Goal: Information Seeking & Learning: Learn about a topic

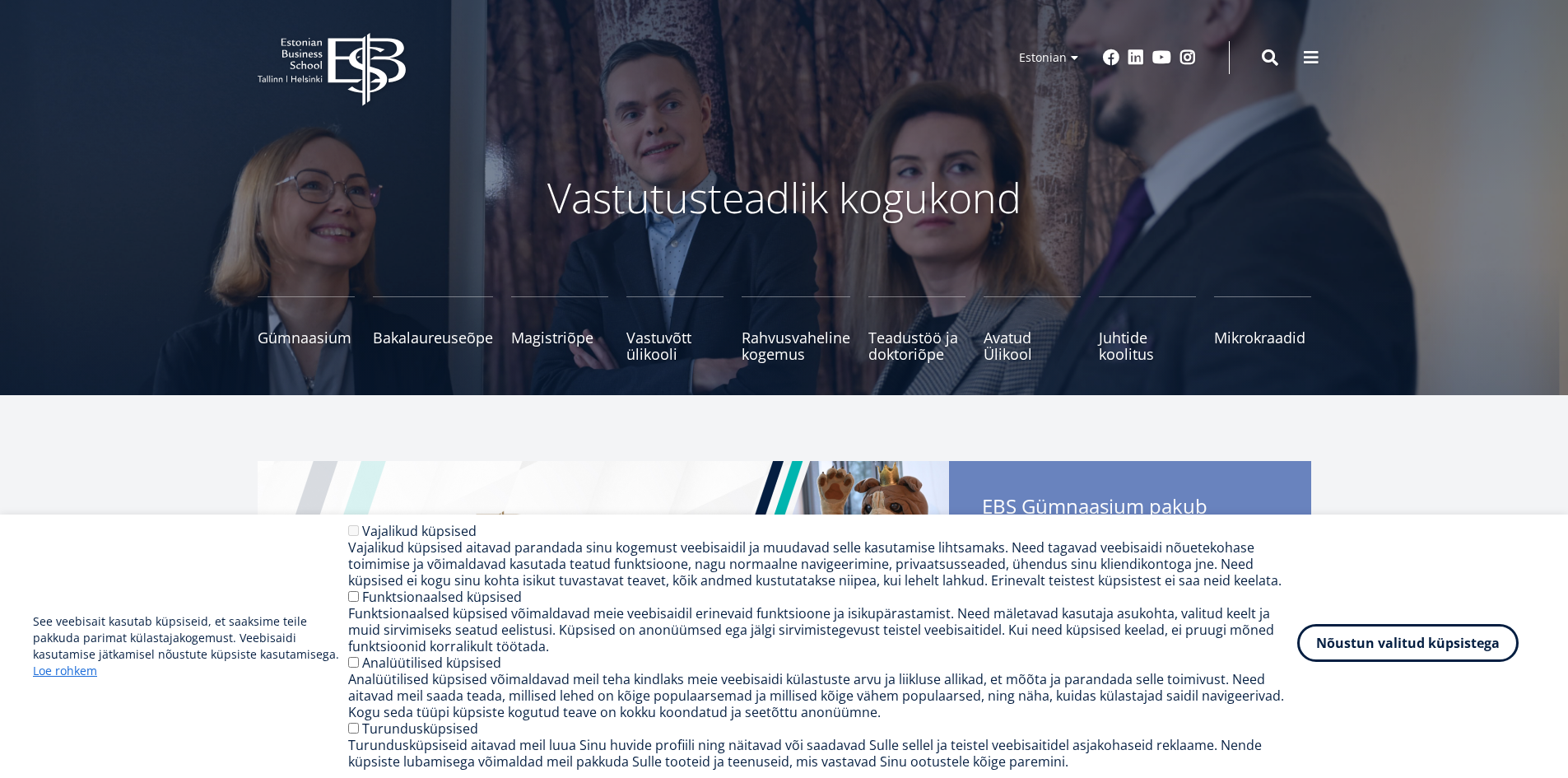
click at [1399, 638] on button "Nõustun valitud küpsistega" at bounding box center [1408, 643] width 222 height 38
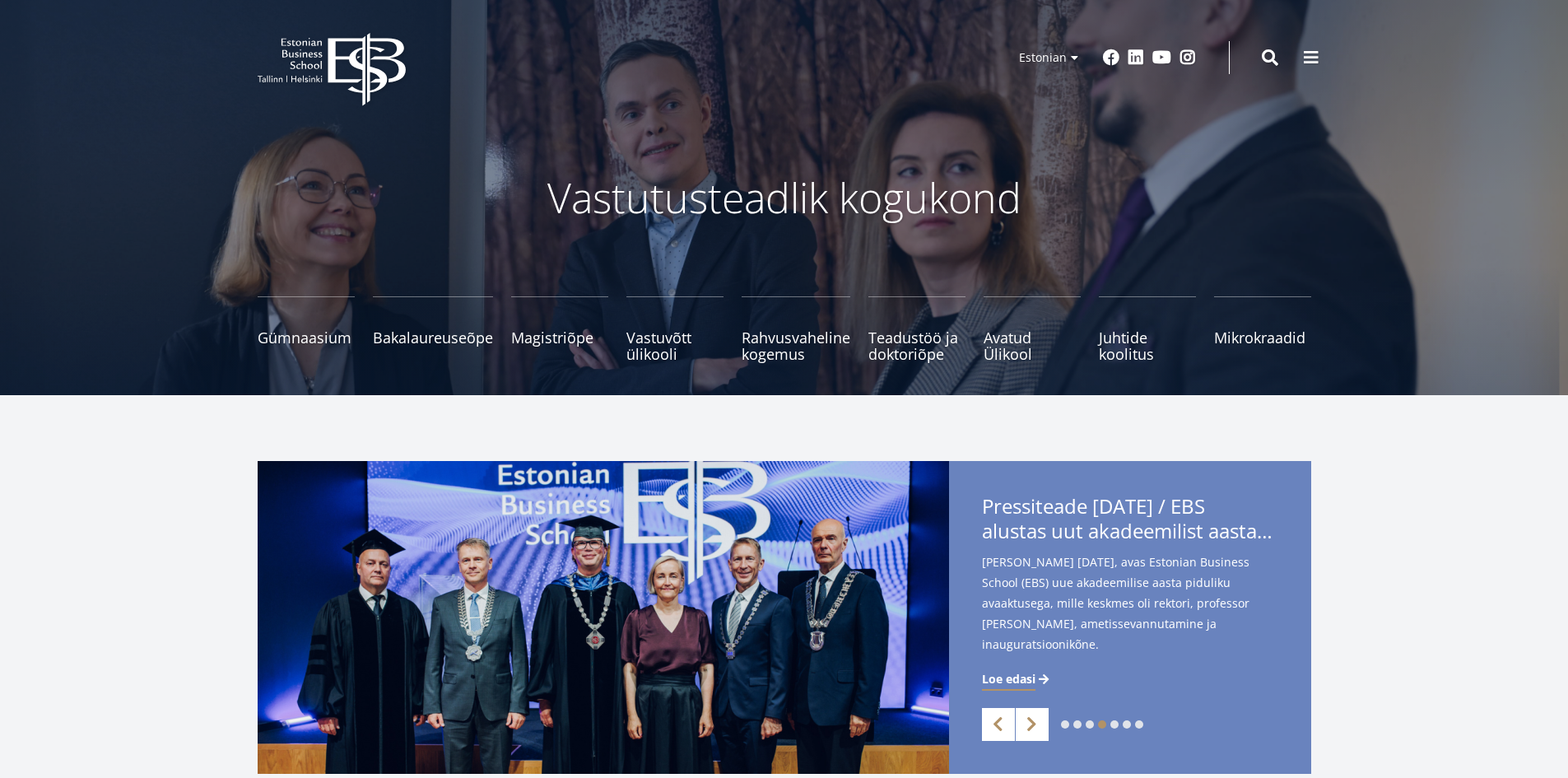
drag, startPoint x: 1316, startPoint y: 53, endPoint x: 1287, endPoint y: 80, distance: 39.6
click at [1315, 51] on span at bounding box center [1312, 57] width 17 height 17
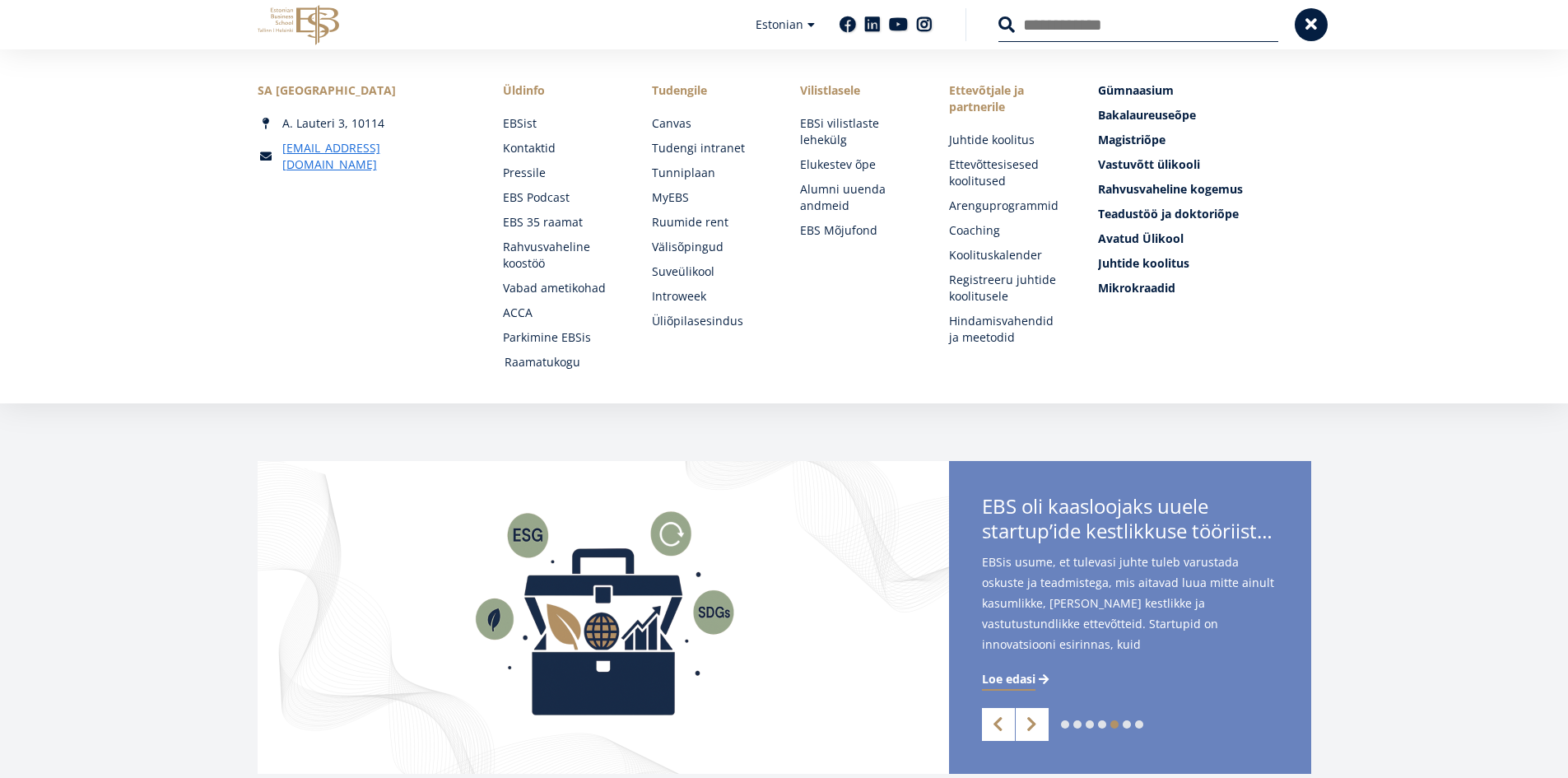
click at [522, 360] on link "Raamatukogu" at bounding box center [563, 362] width 116 height 17
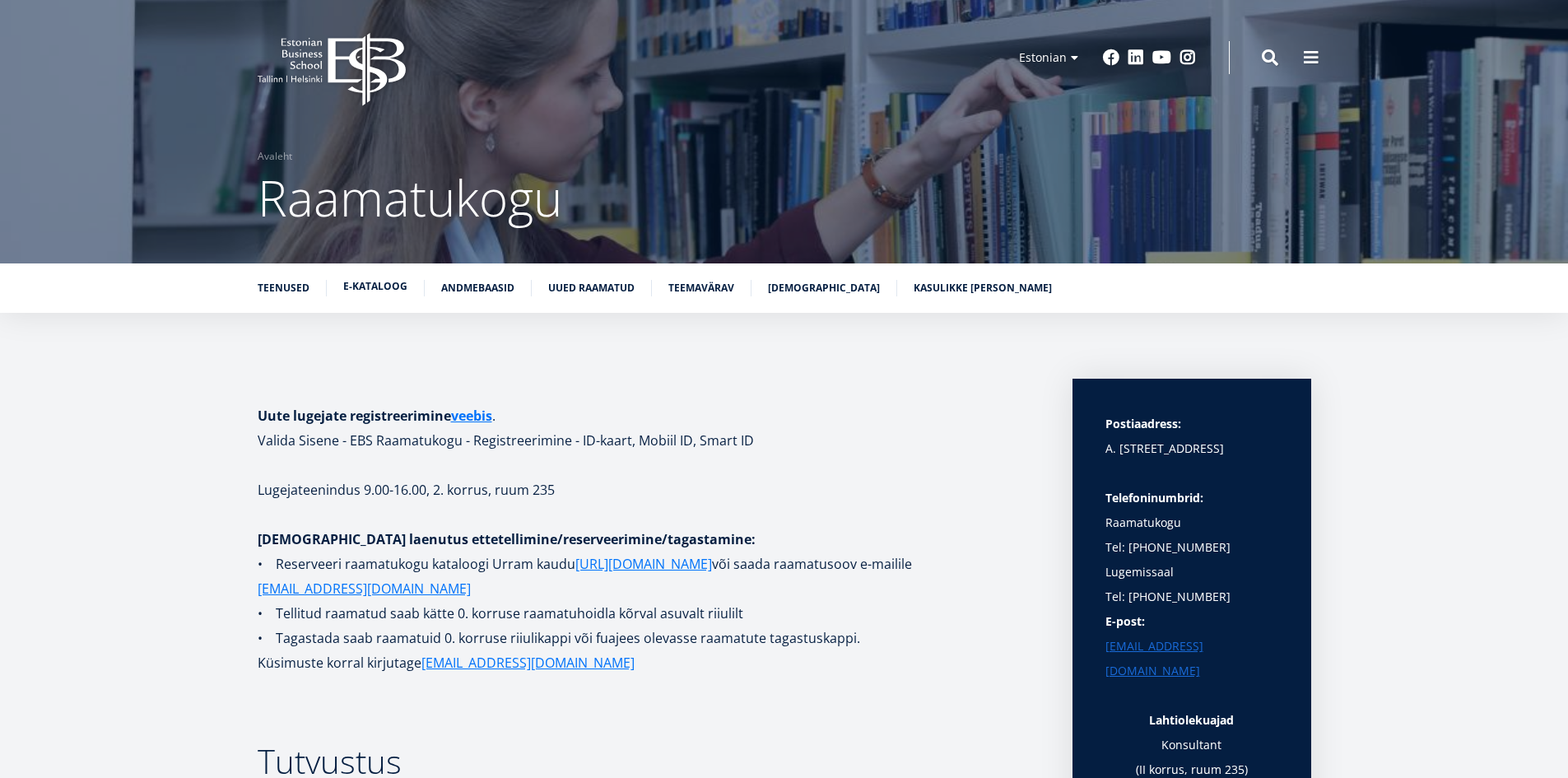
click at [369, 288] on link "E-kataloog" at bounding box center [374, 286] width 64 height 17
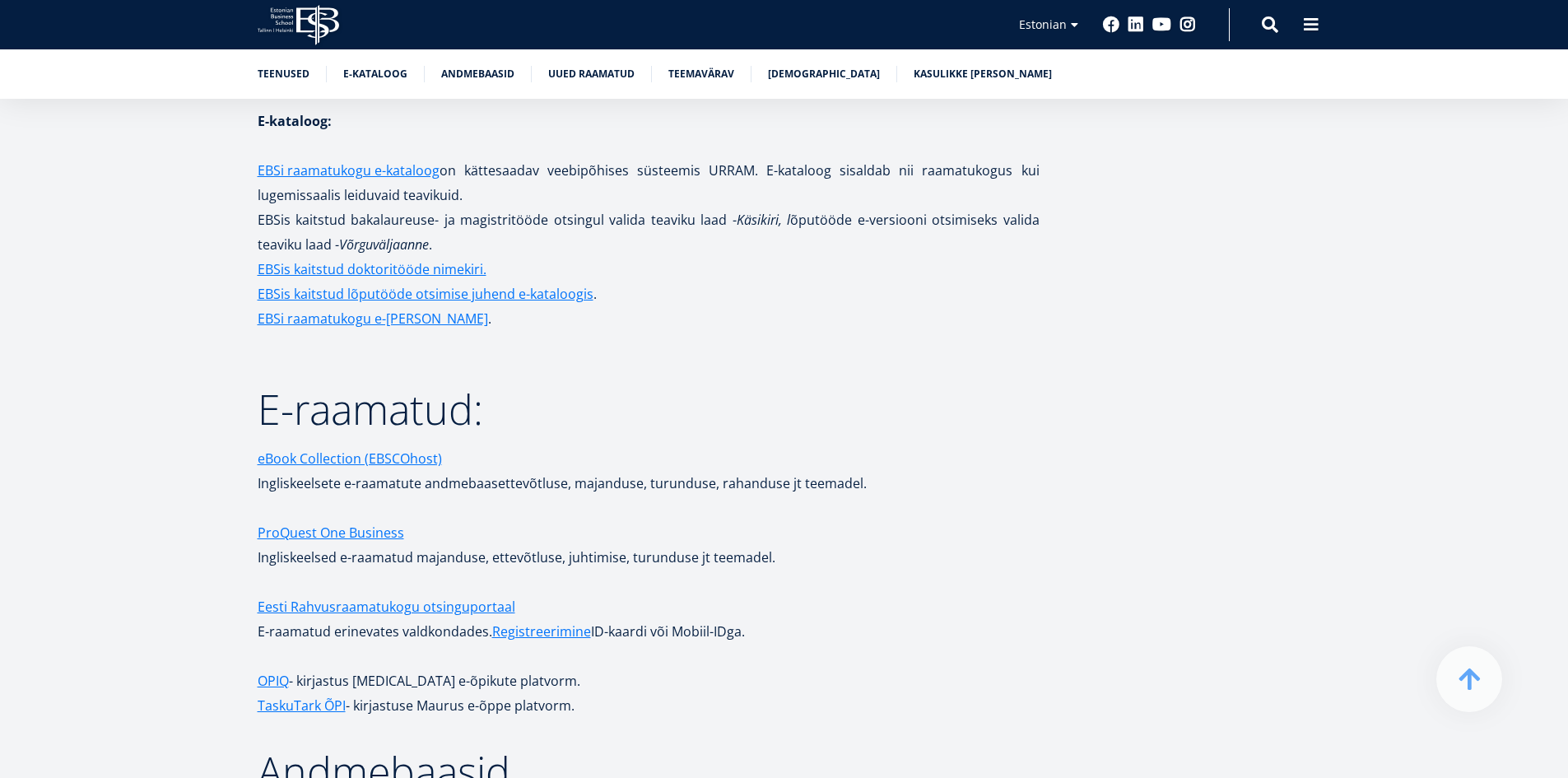
scroll to position [2371, 0]
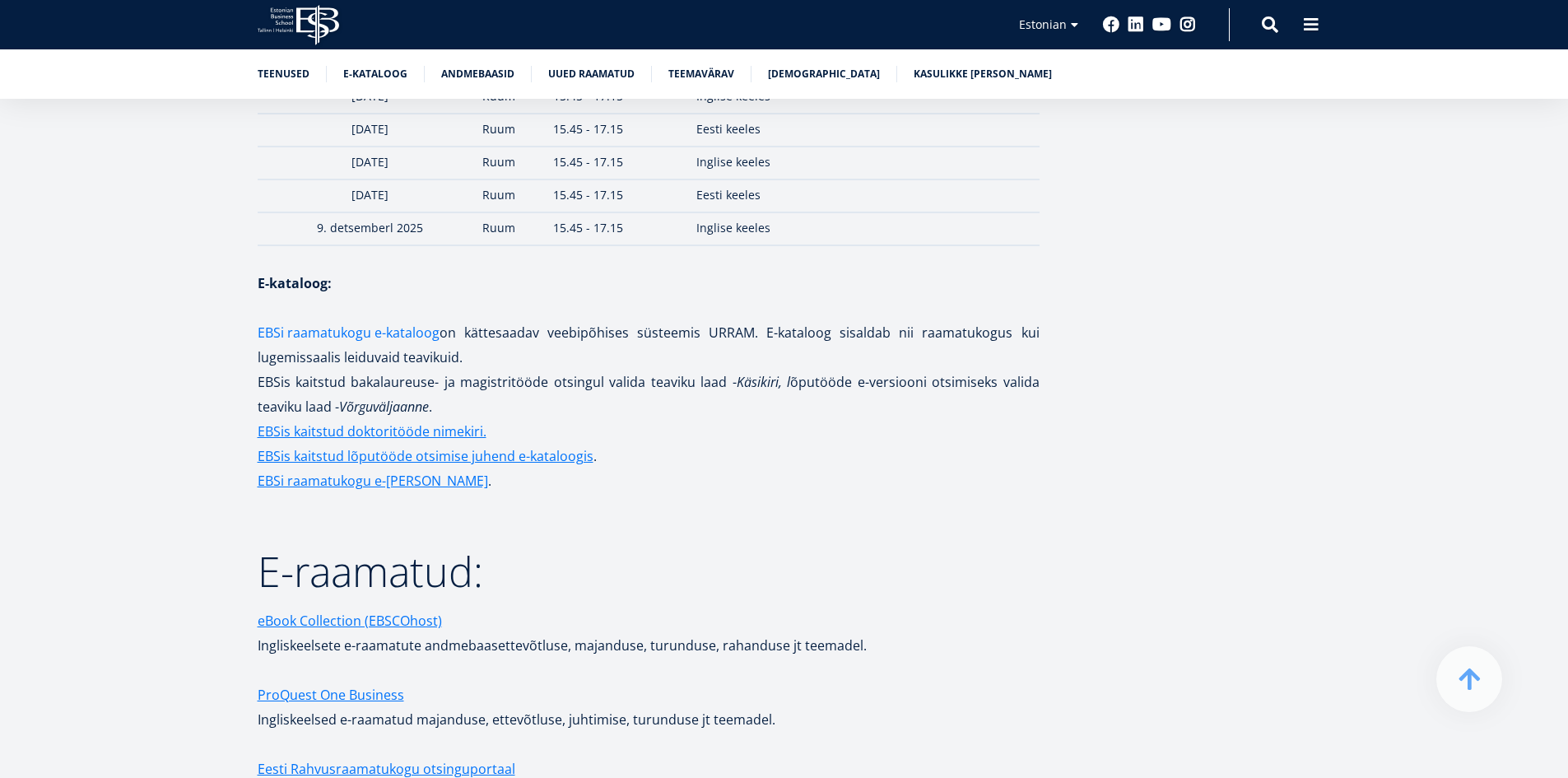
click at [373, 320] on link "EBSi raamatukogu e-kataloog" at bounding box center [348, 333] width 182 height 25
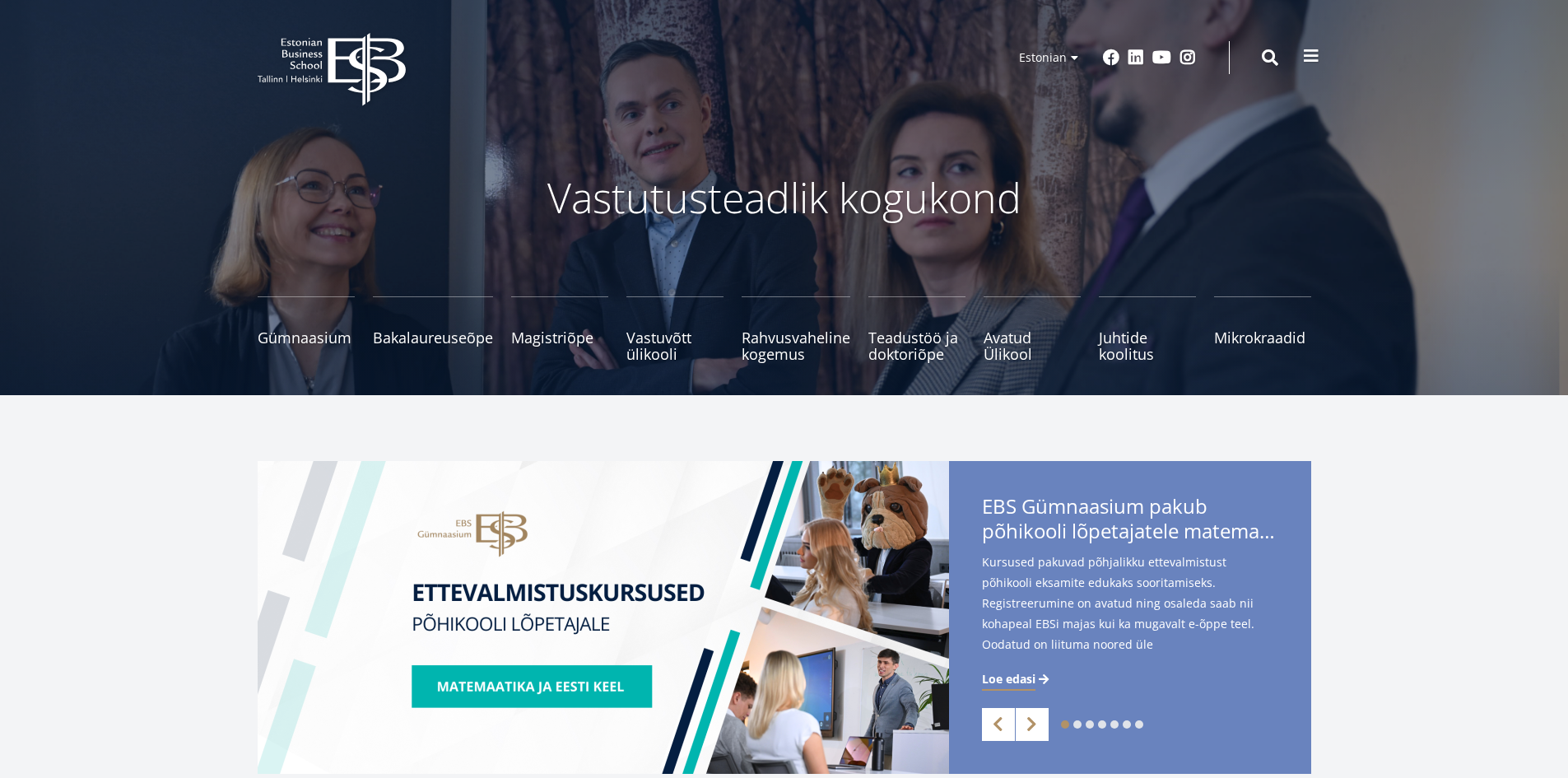
click at [1318, 60] on span at bounding box center [1312, 56] width 17 height 17
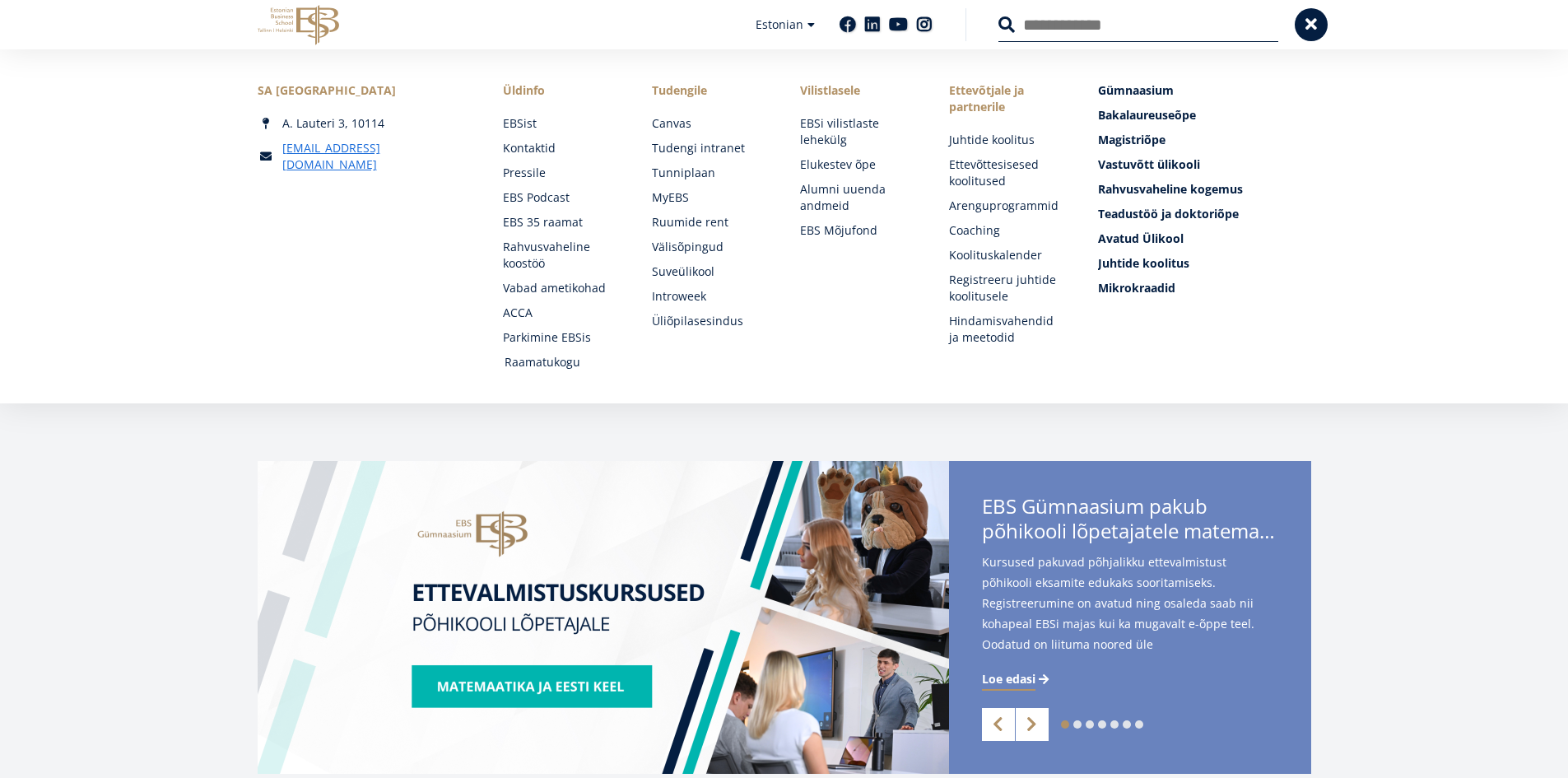
click at [551, 361] on link "Raamatukogu" at bounding box center [563, 362] width 116 height 17
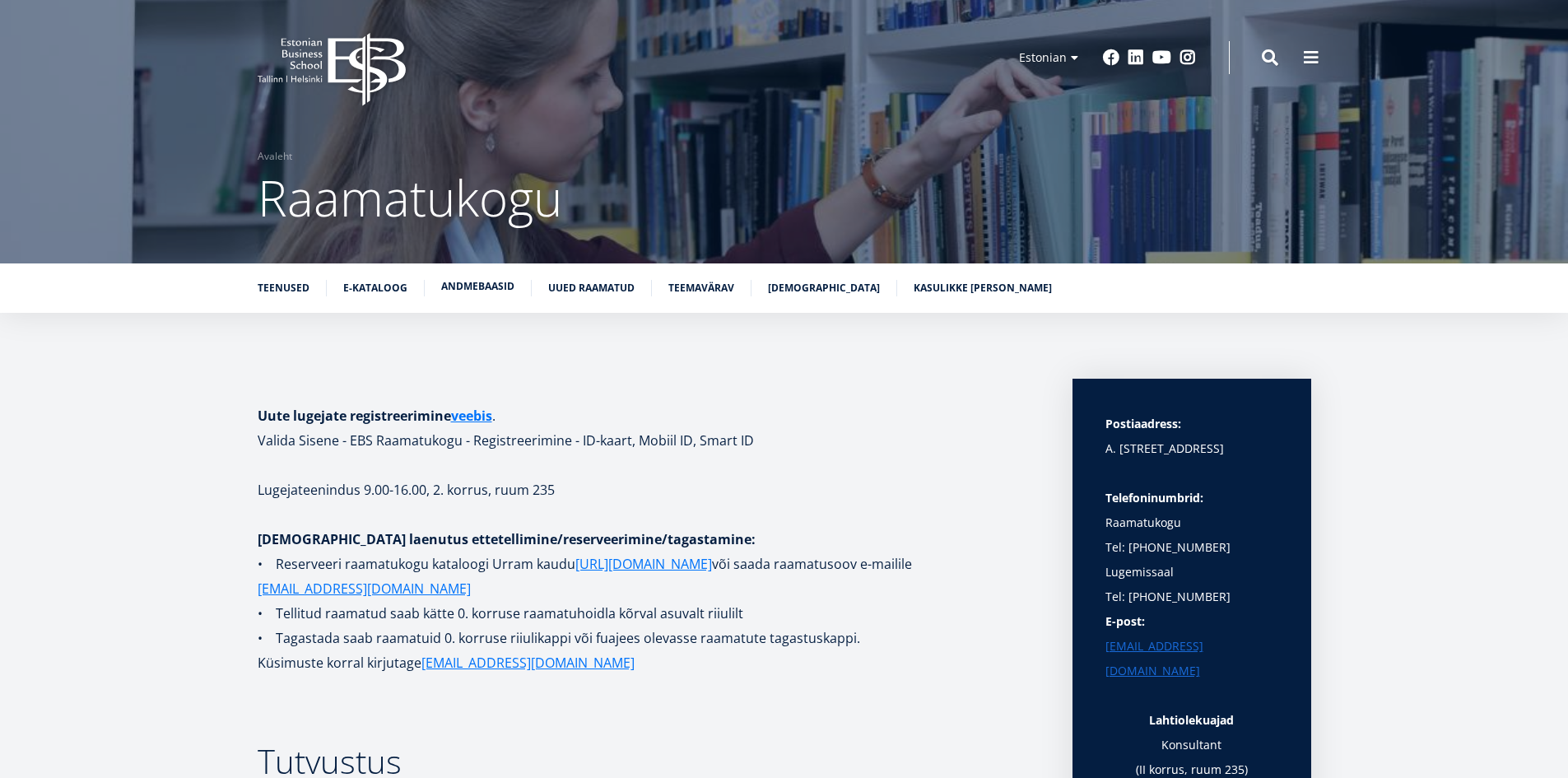
click at [482, 288] on link "Andmebaasid" at bounding box center [477, 286] width 73 height 17
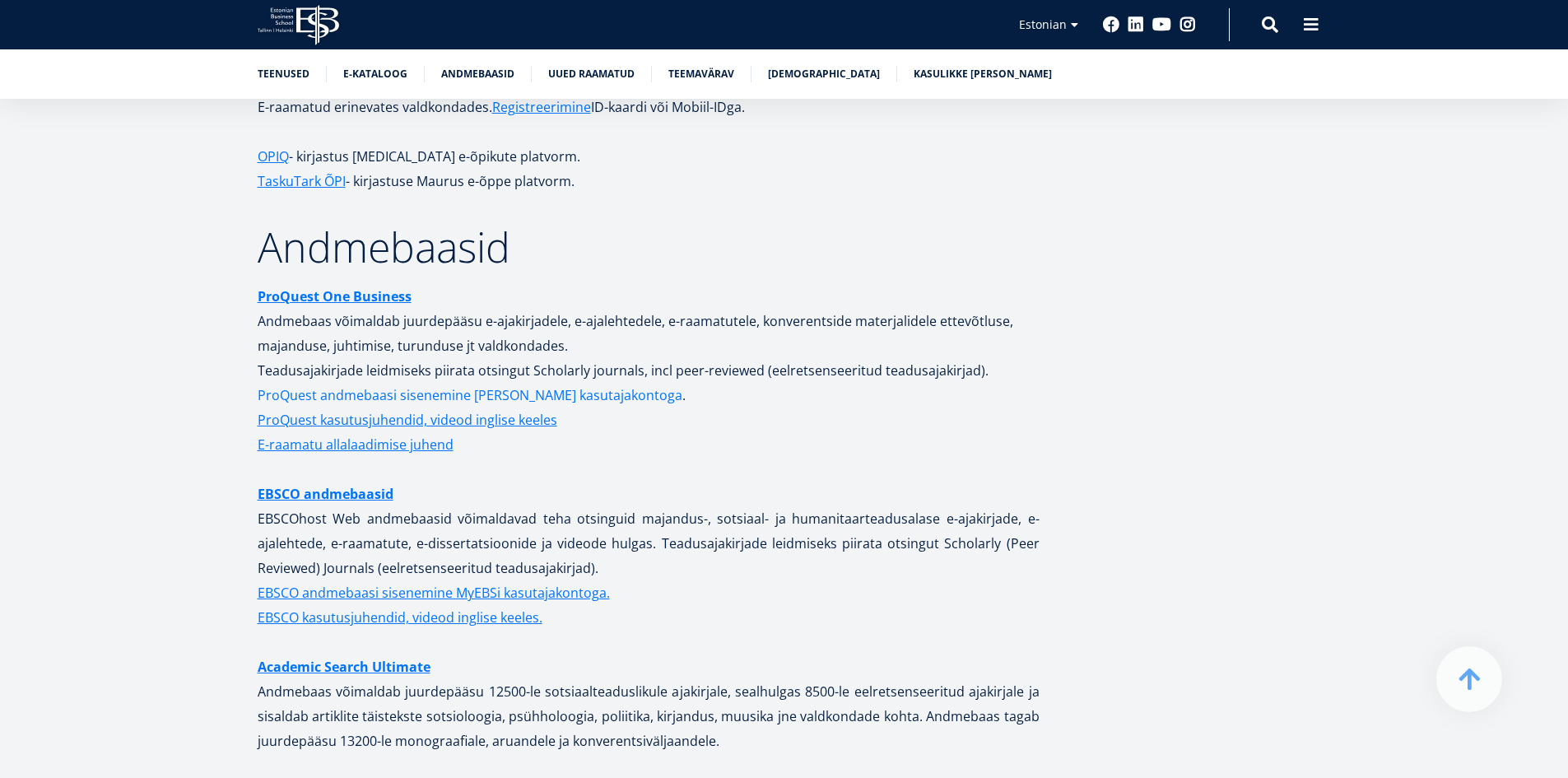
scroll to position [3087, 0]
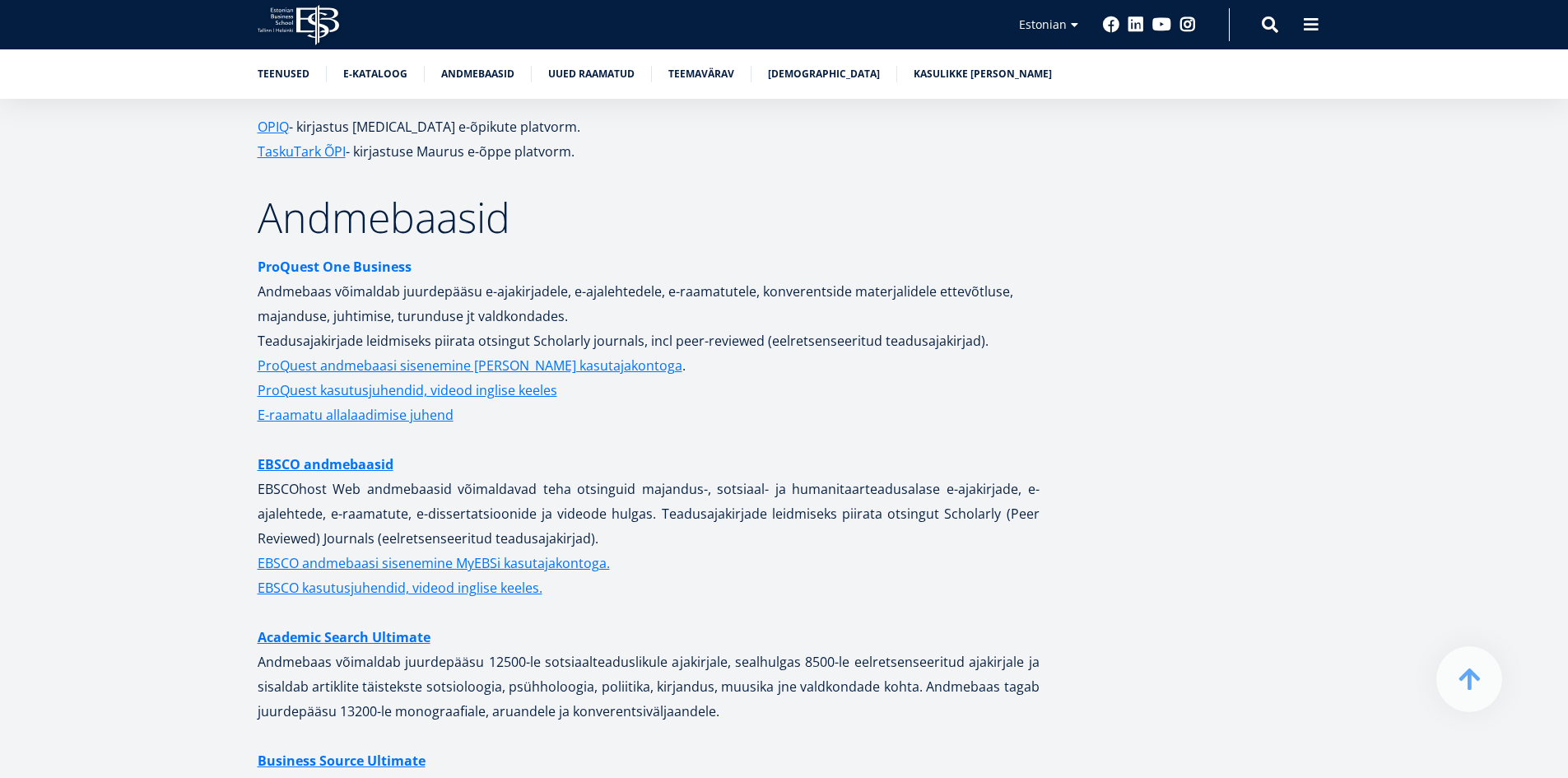
click at [368, 257] on strong "ProQuest One Business" at bounding box center [334, 267] width 154 height 18
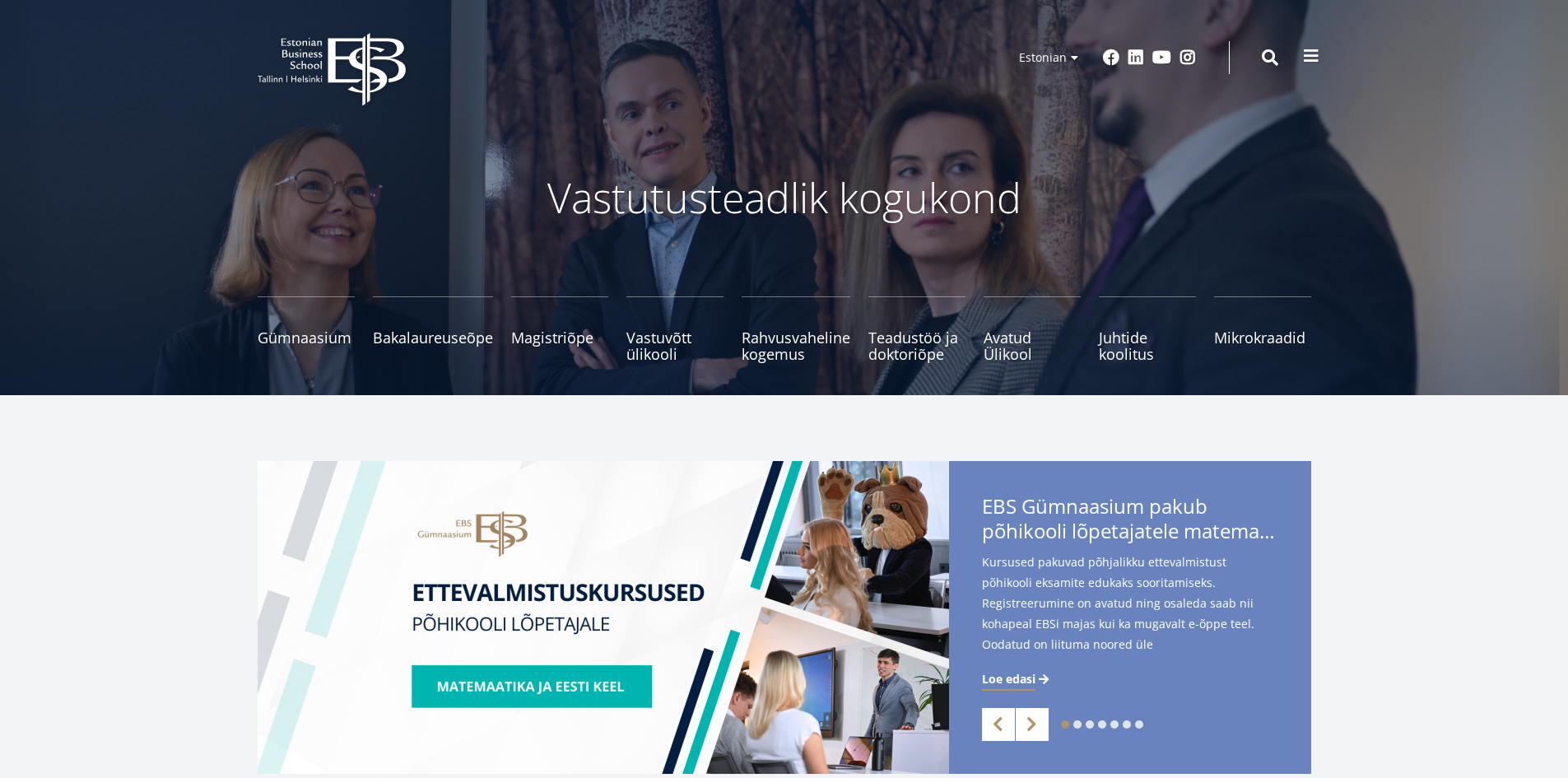
click at [1312, 55] on span at bounding box center [1312, 56] width 17 height 17
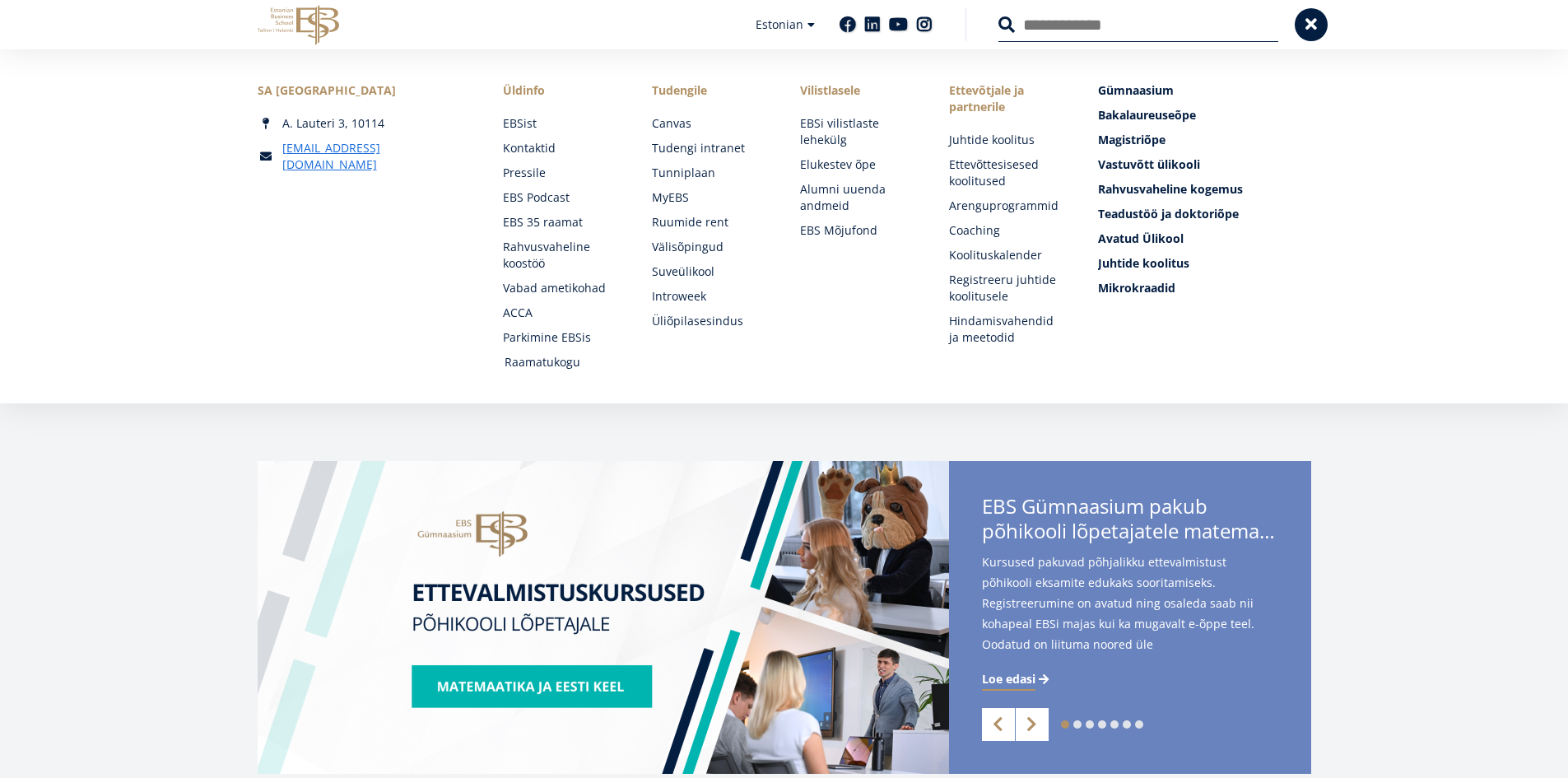
click at [555, 365] on link "Raamatukogu" at bounding box center [563, 362] width 116 height 17
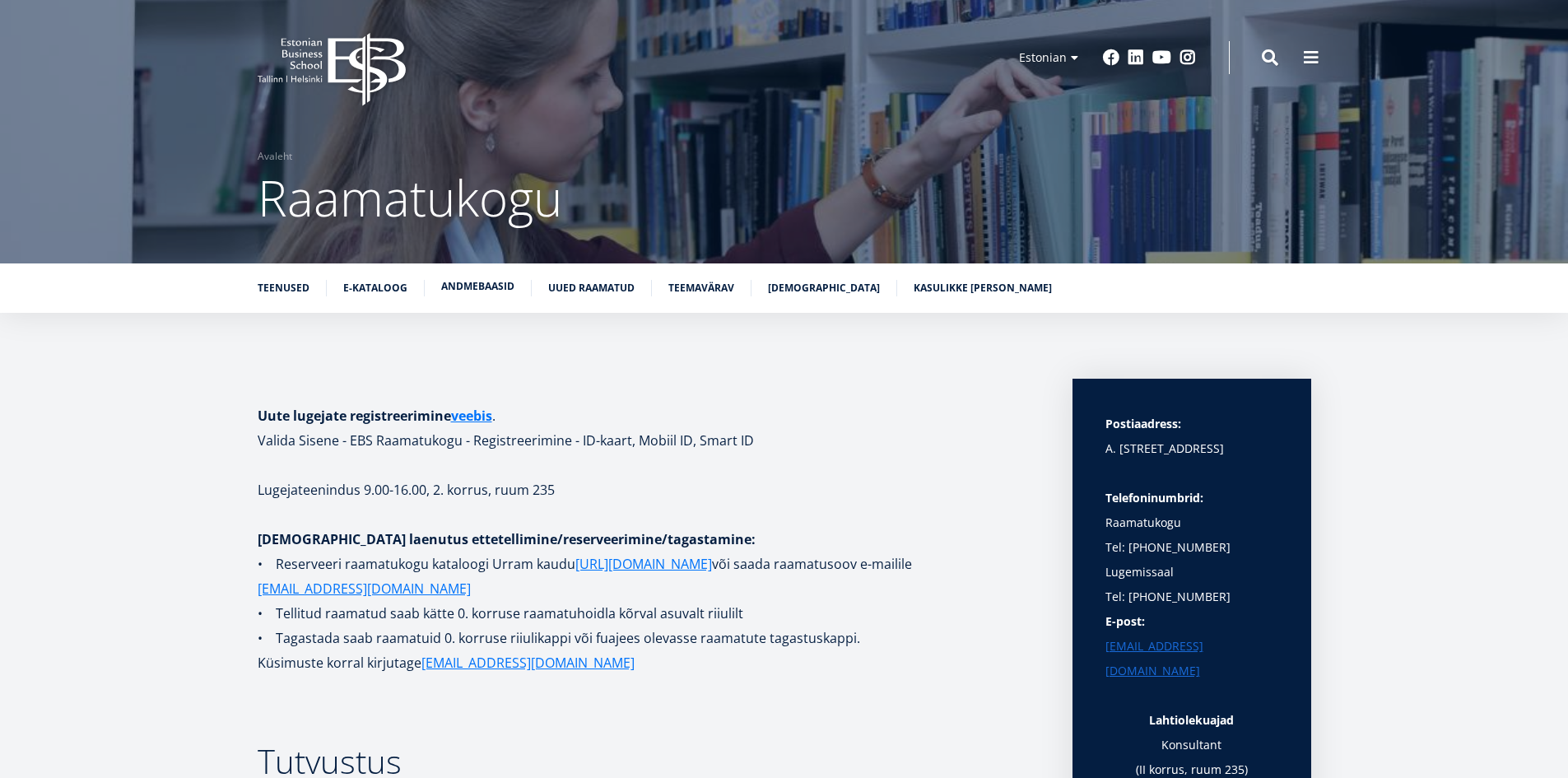
click at [481, 286] on link "Andmebaasid" at bounding box center [477, 286] width 73 height 17
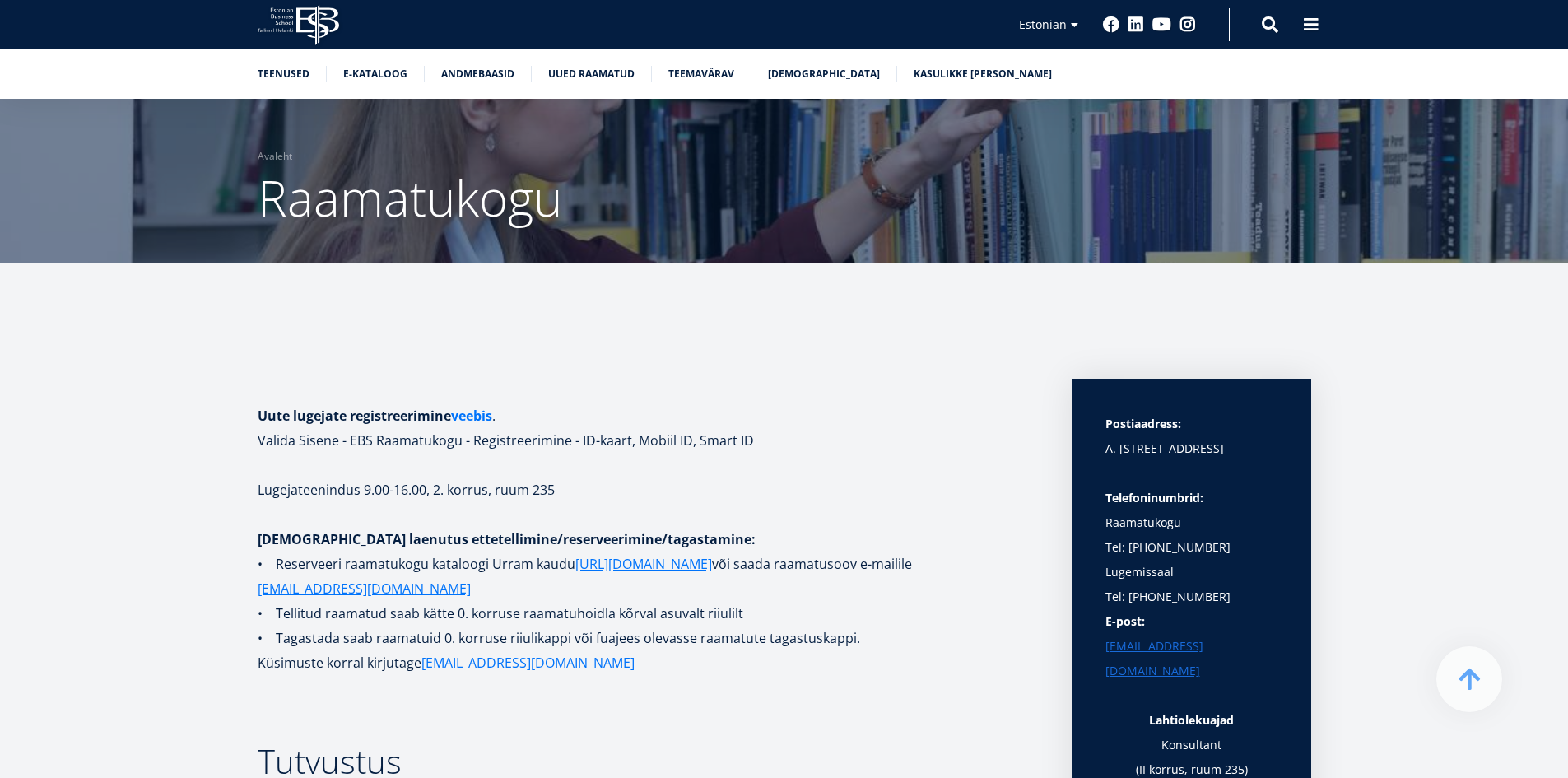
scroll to position [3005, 0]
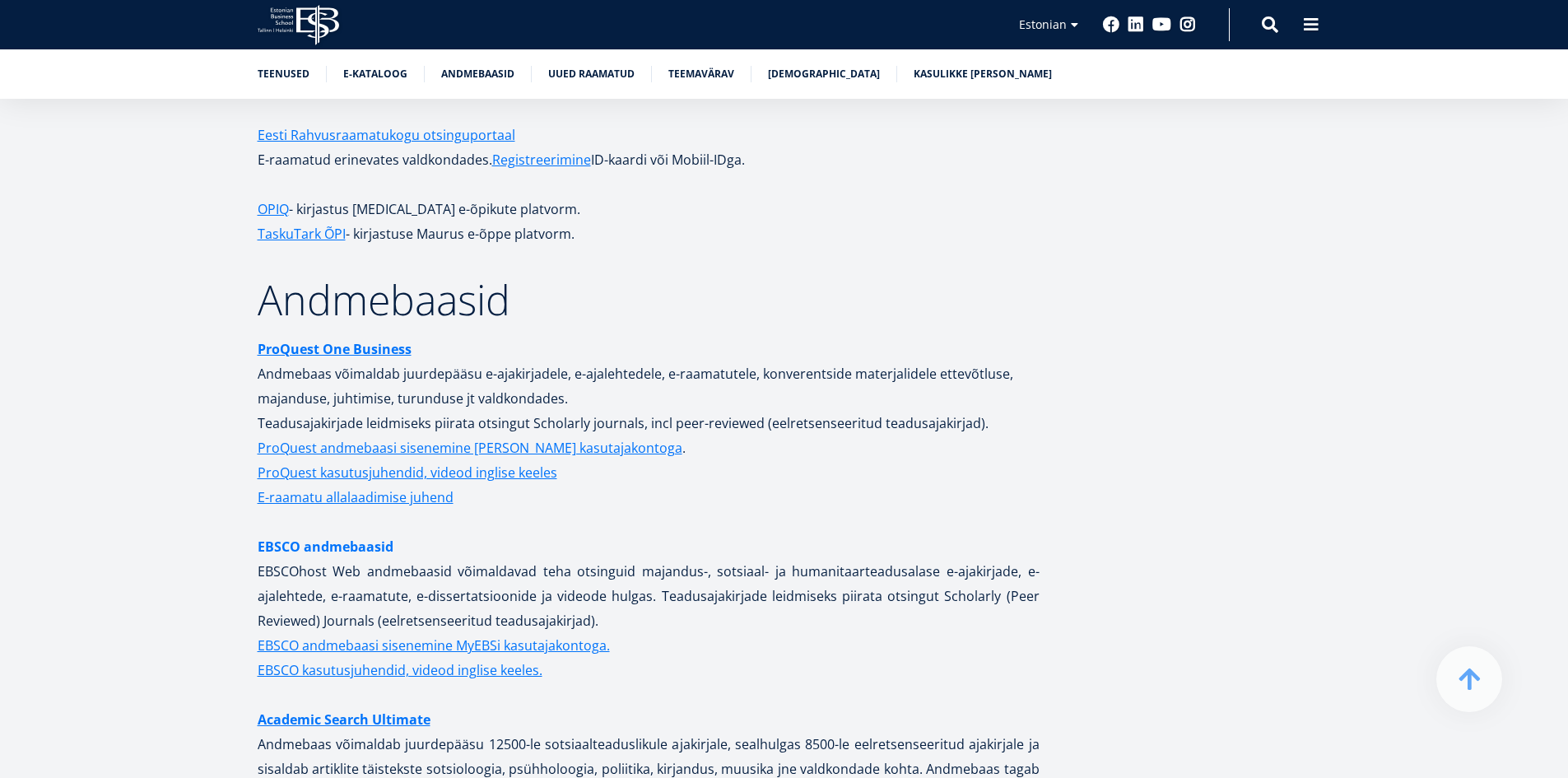
click at [319, 534] on link "EBSCO andmebaasid" at bounding box center [325, 546] width 136 height 25
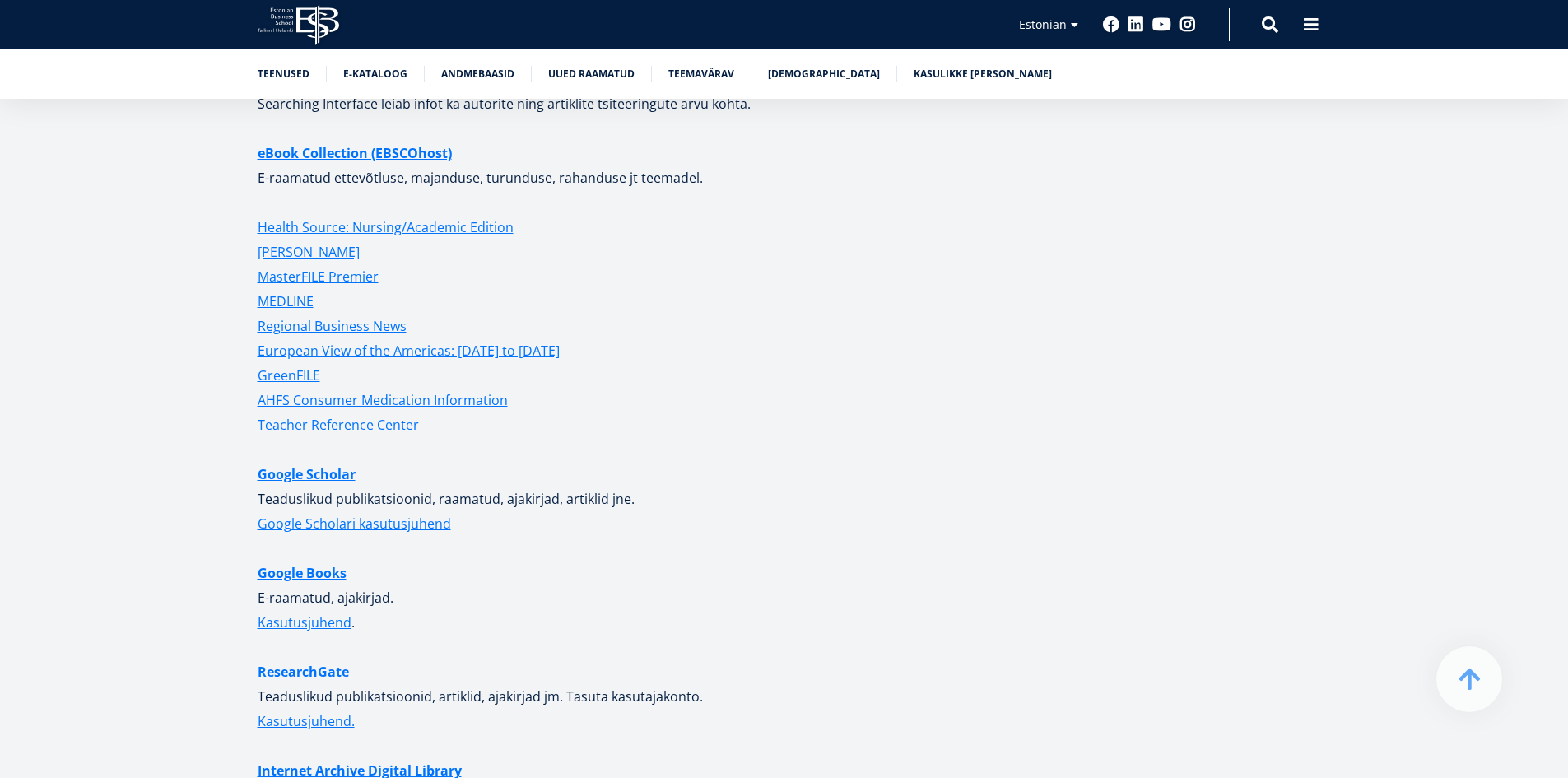
scroll to position [3829, 0]
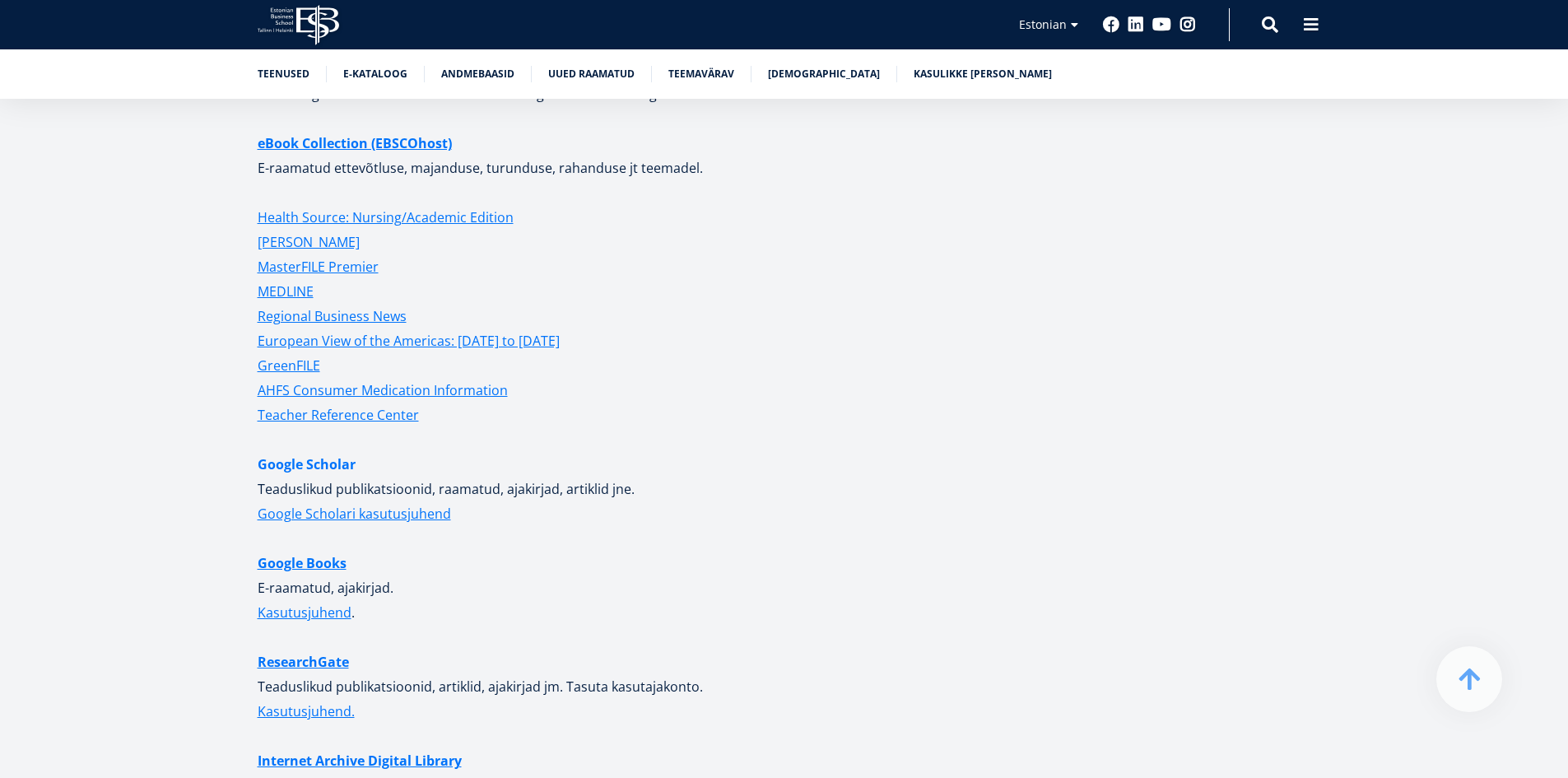
click at [334, 452] on link "Google Scholar" at bounding box center [306, 464] width 98 height 25
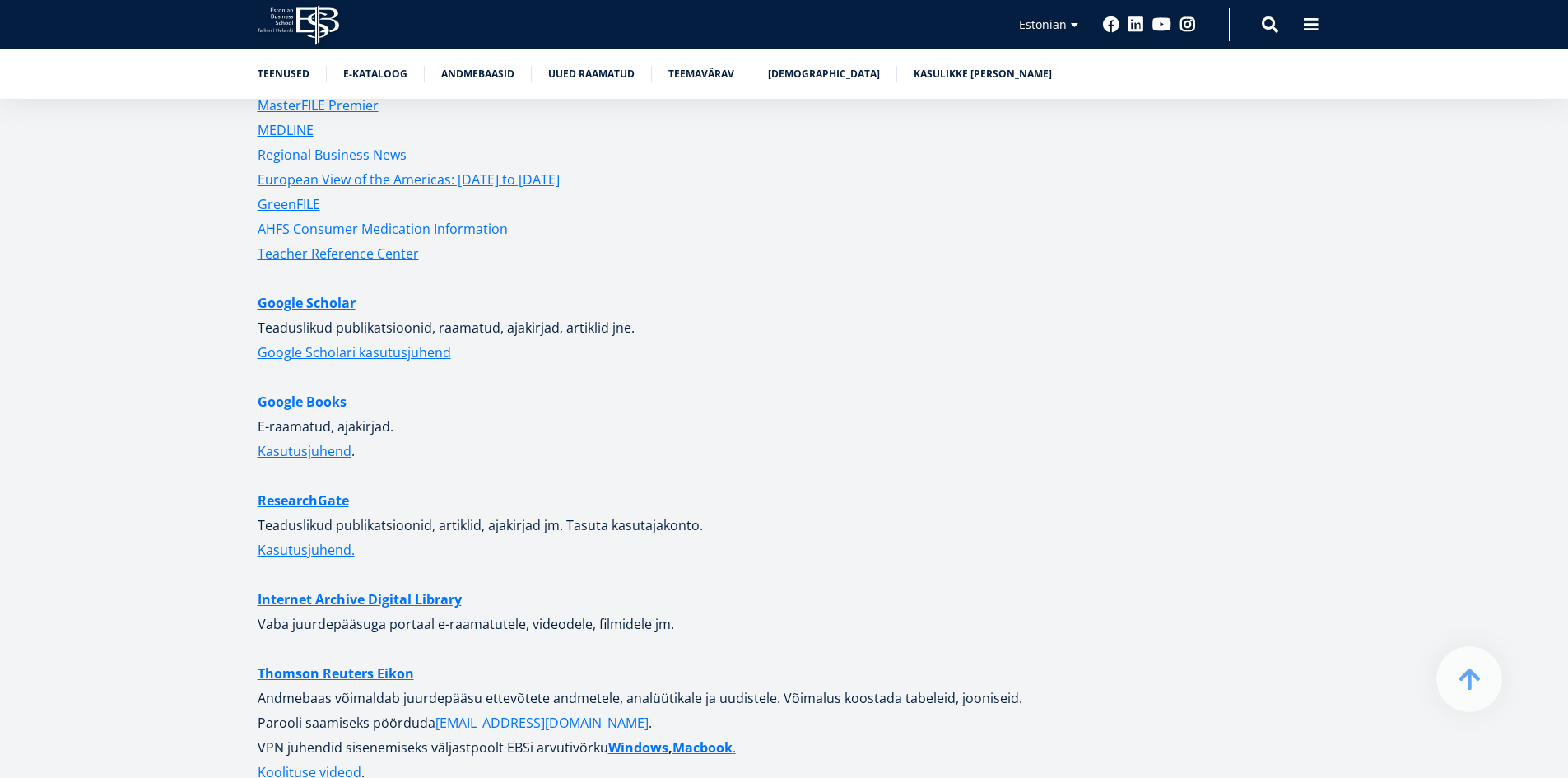
scroll to position [3993, 0]
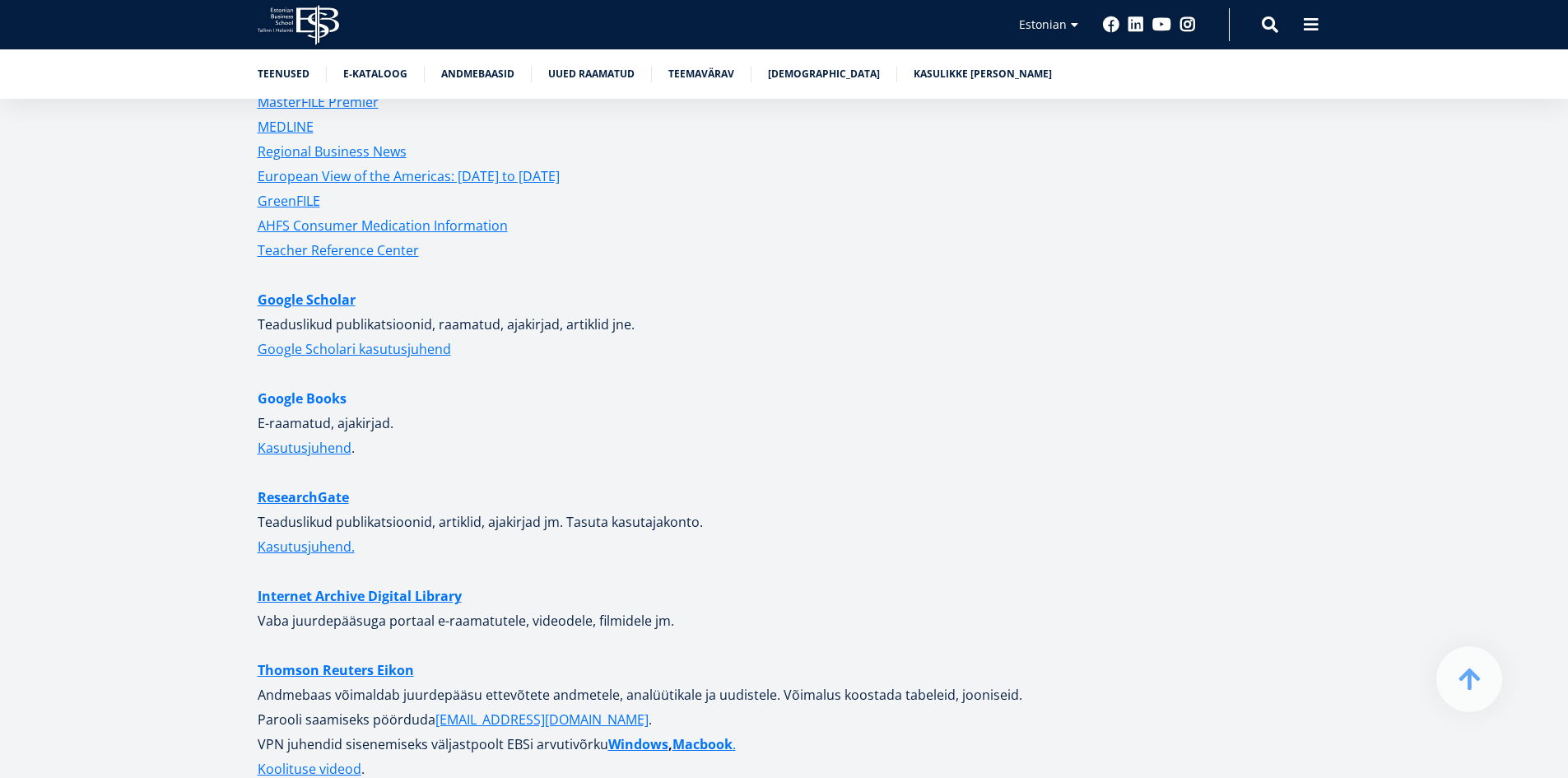
click at [305, 386] on link "Google Books" at bounding box center [301, 399] width 89 height 25
click at [332, 485] on link "ResearchGate" at bounding box center [303, 497] width 91 height 25
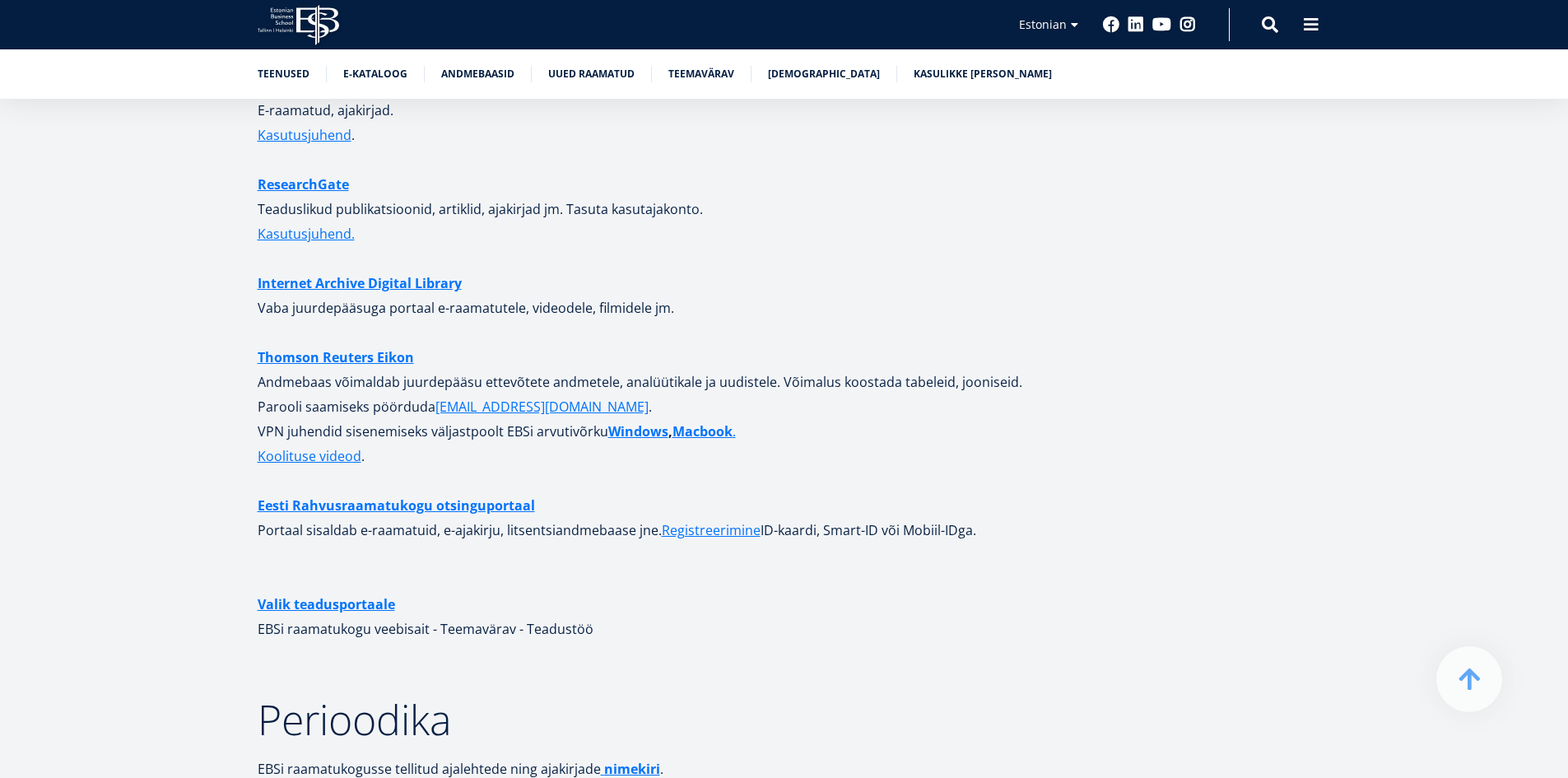
scroll to position [4322, 0]
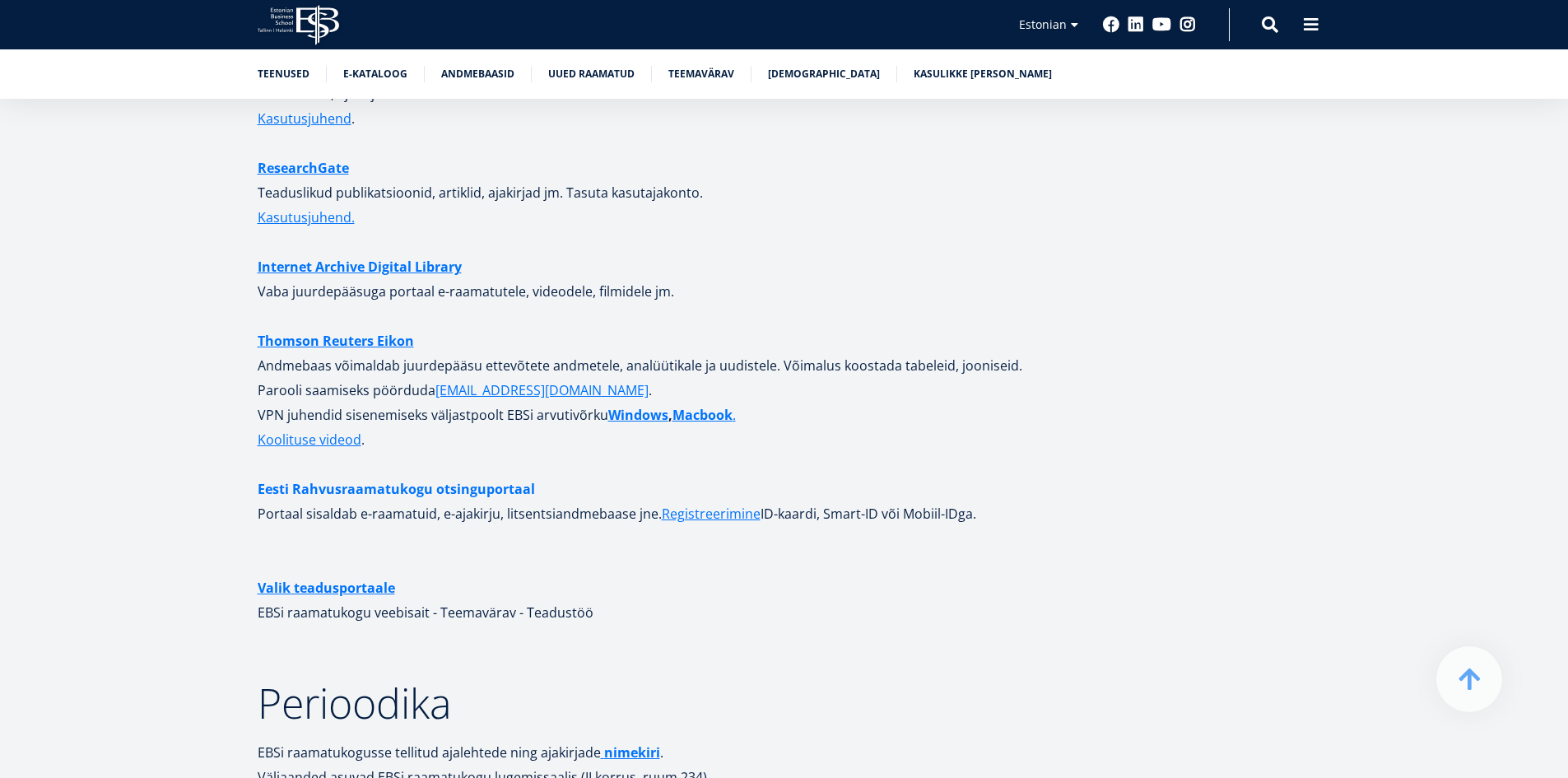
click at [510, 477] on link "Eesti Rahvusraamatukogu otsinguportaal" at bounding box center [396, 489] width 277 height 25
click at [445, 477] on link "Eesti Rahvusraamatukogu otsinguportaal" at bounding box center [396, 489] width 277 height 25
click at [371, 575] on link "Valik teadusportaale" at bounding box center [326, 588] width 138 height 25
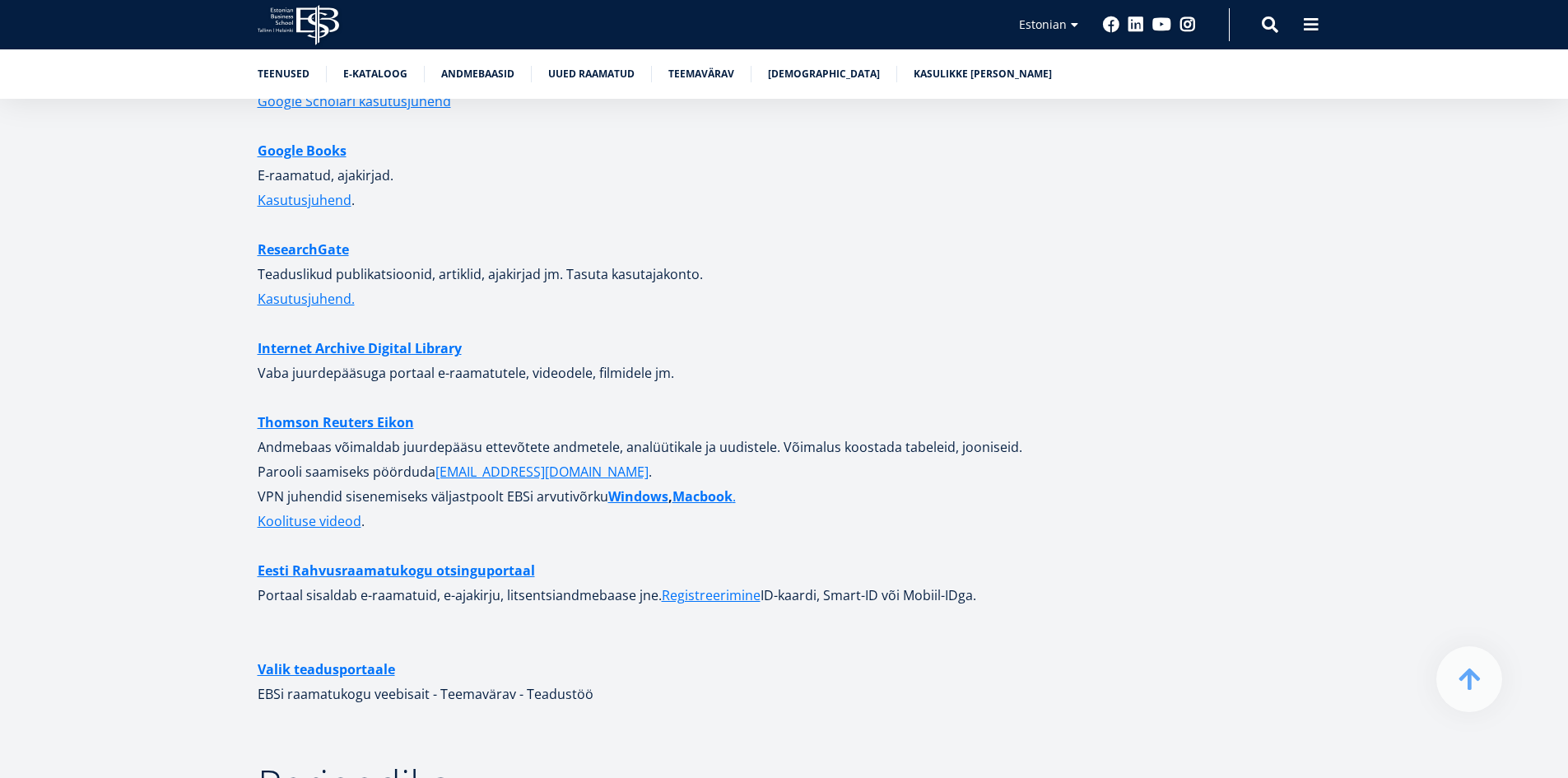
scroll to position [4240, 0]
click at [968, 75] on link "Kasulikke [PERSON_NAME]" at bounding box center [983, 72] width 139 height 17
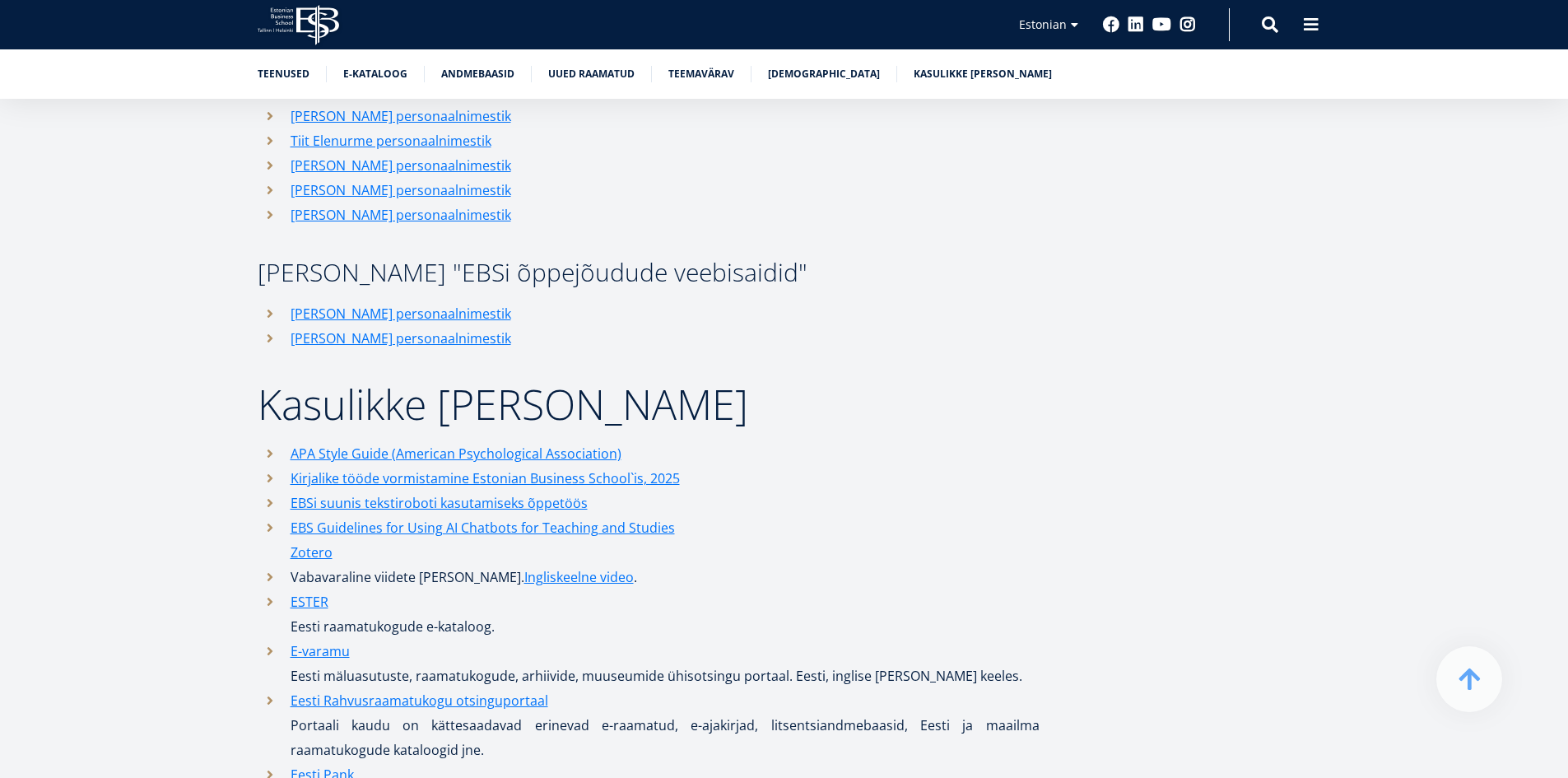
scroll to position [7562, 0]
click at [466, 443] on link "APA Style Guide (American Psychological Association)" at bounding box center [456, 456] width 331 height 25
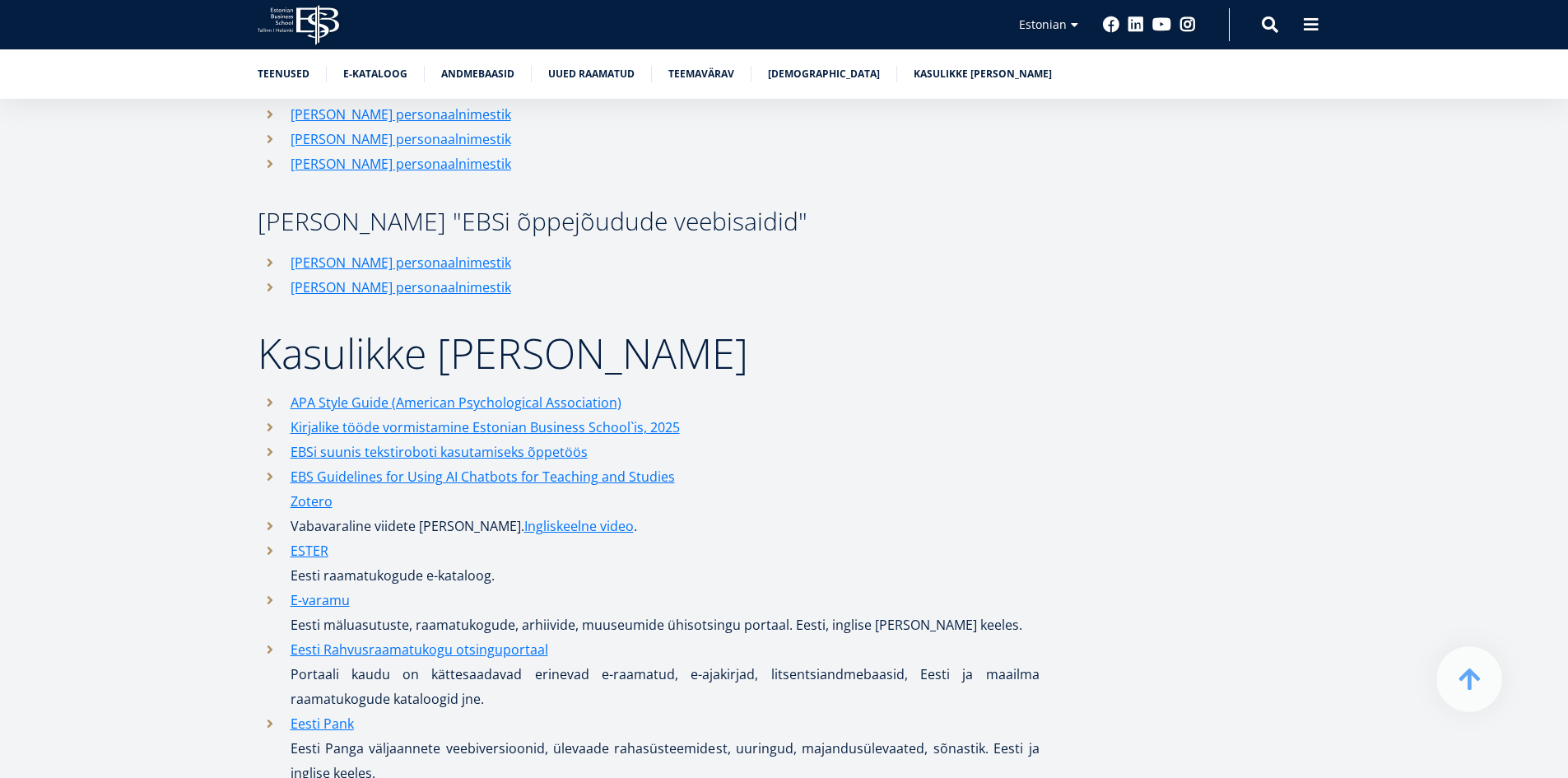
scroll to position [7644, 0]
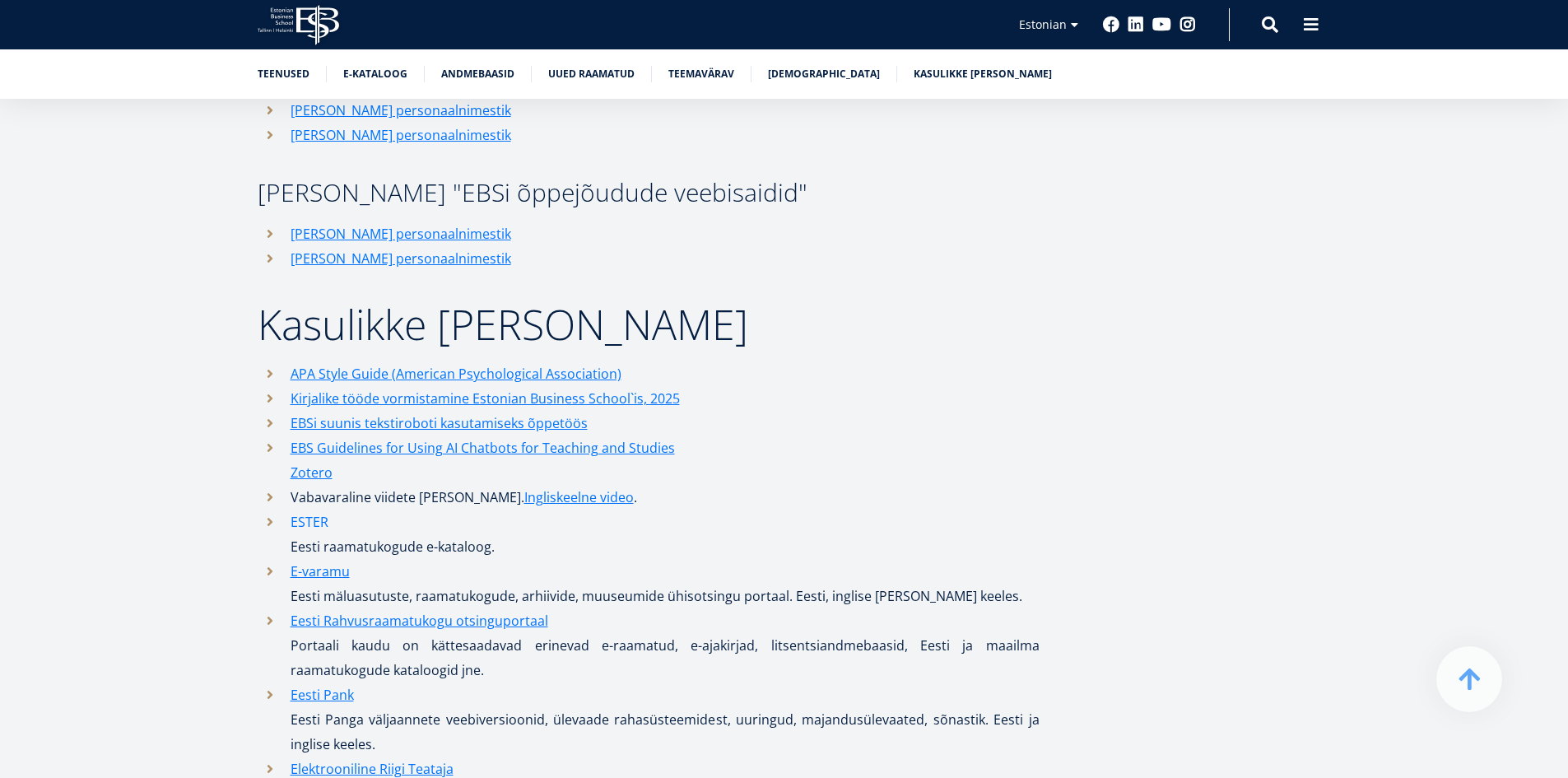
click at [311, 510] on link "ESTER" at bounding box center [310, 522] width 38 height 25
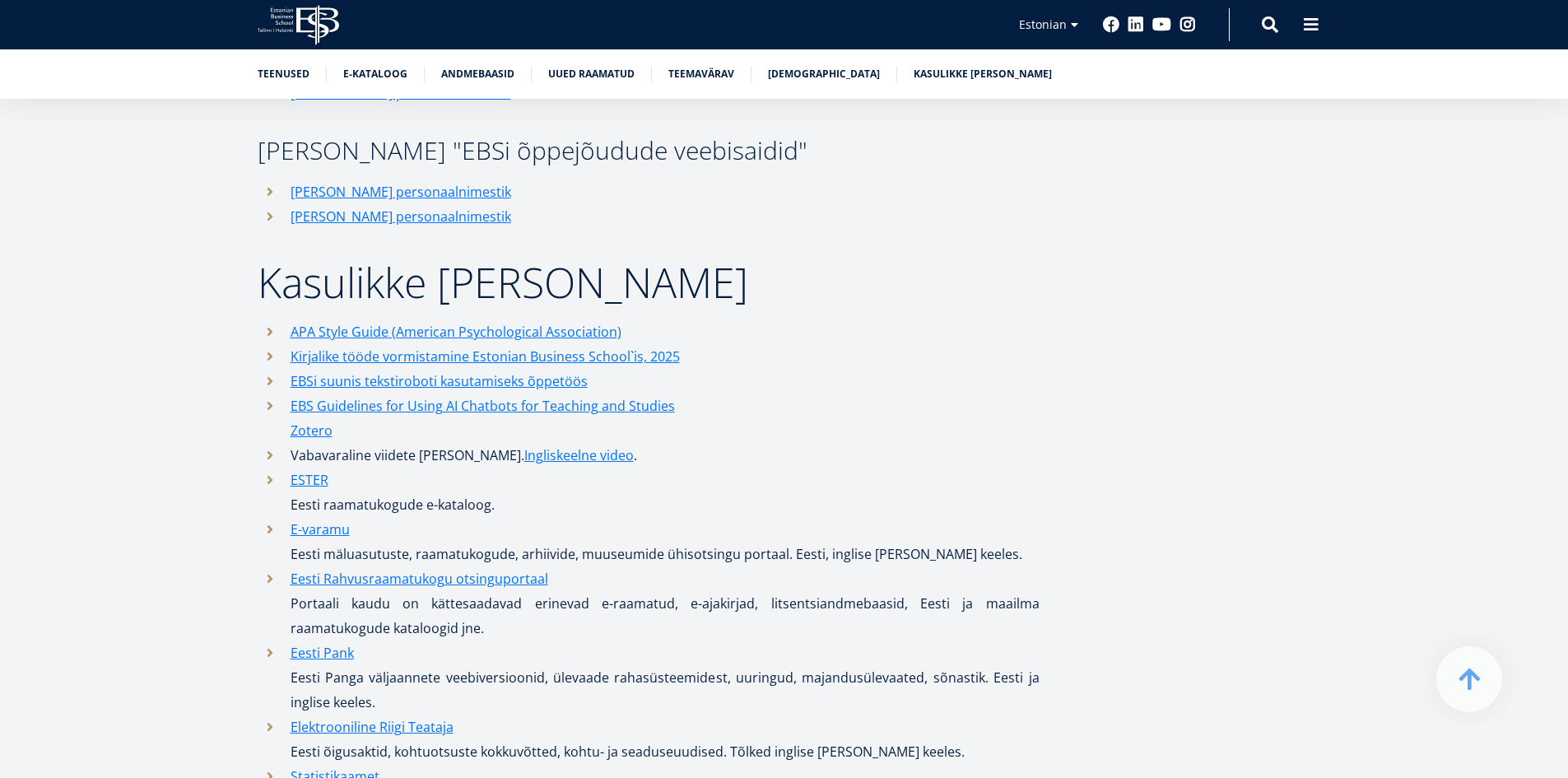
scroll to position [7726, 0]
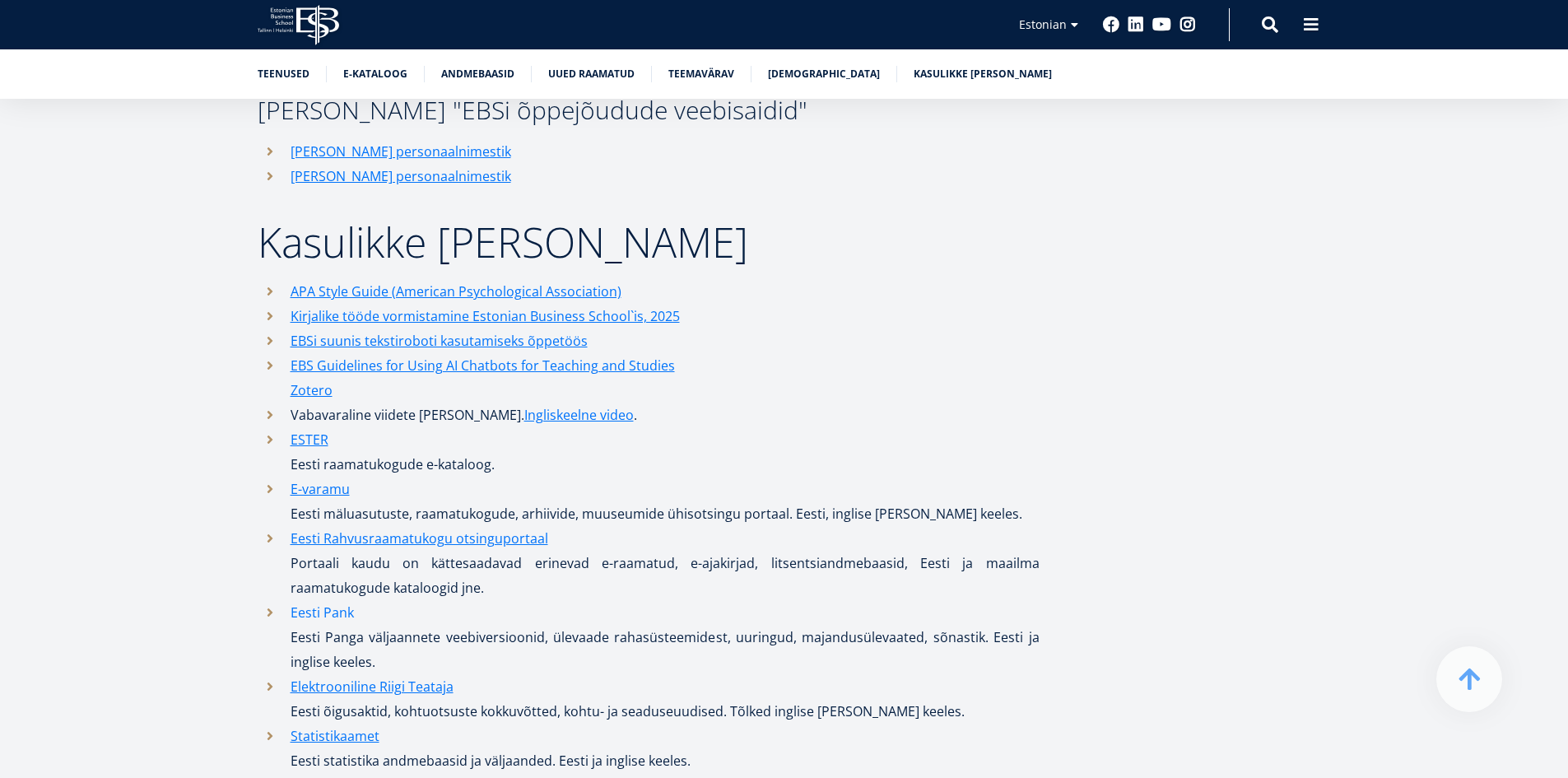
click at [348, 600] on link "Eesti Pank" at bounding box center [322, 613] width 63 height 25
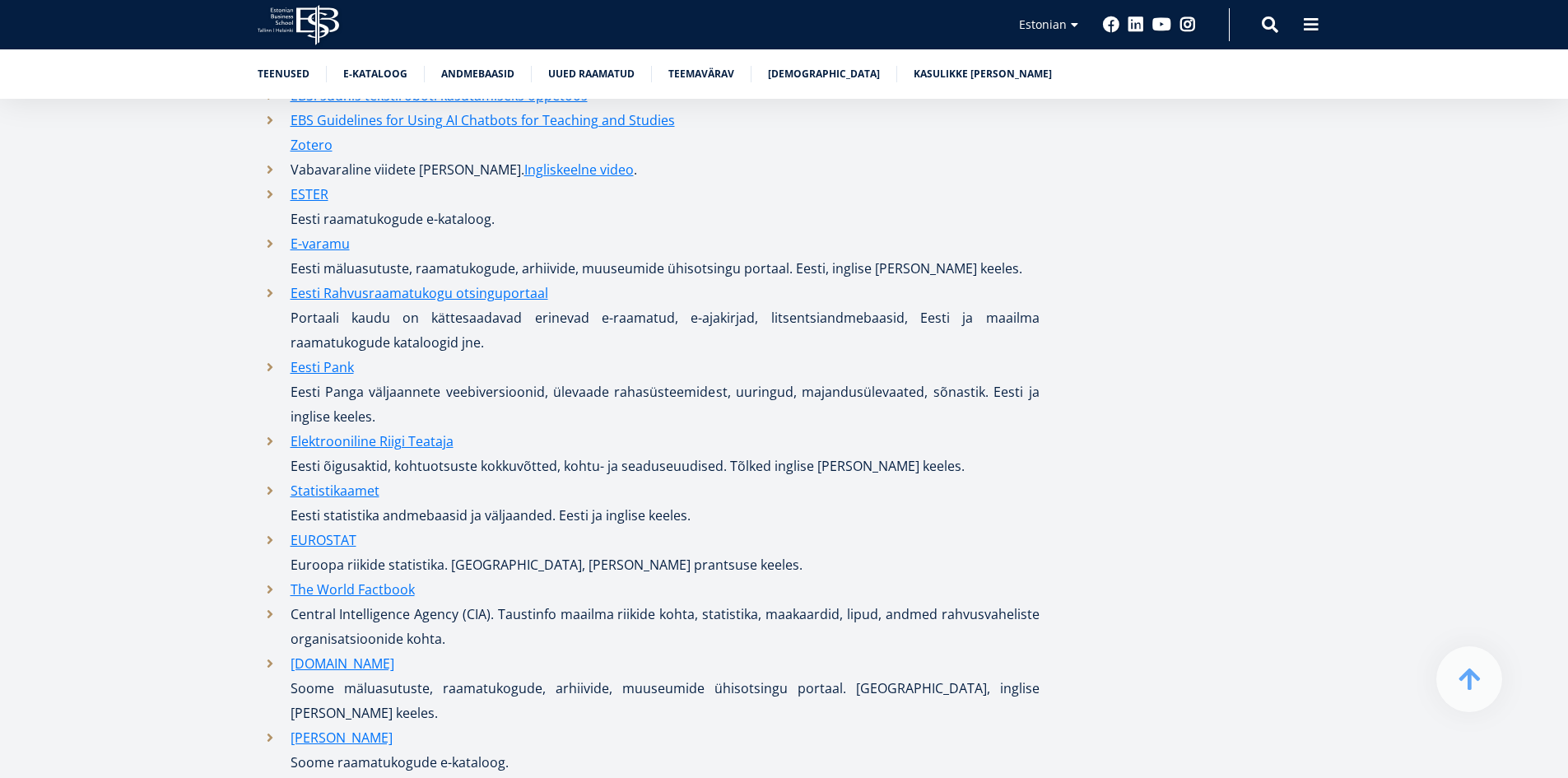
scroll to position [7973, 0]
click at [353, 477] on link "Statistikaamet" at bounding box center [335, 489] width 89 height 25
click at [423, 428] on link "Elektrooniline Riigi Teataja" at bounding box center [372, 440] width 163 height 25
click at [339, 526] on link "EUROSTAT" at bounding box center [323, 539] width 66 height 25
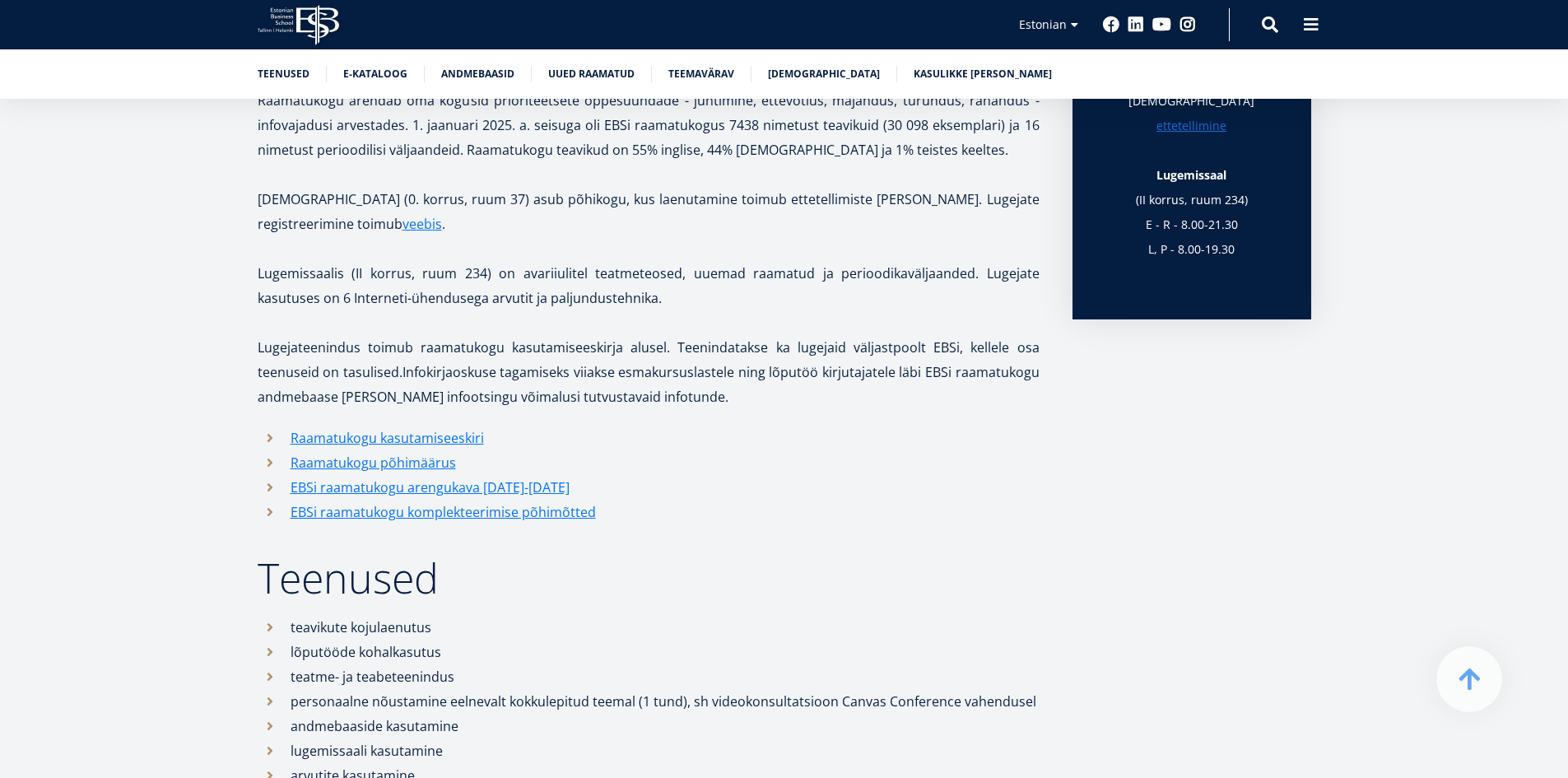
scroll to position [0, 0]
